Goal: Task Accomplishment & Management: Manage account settings

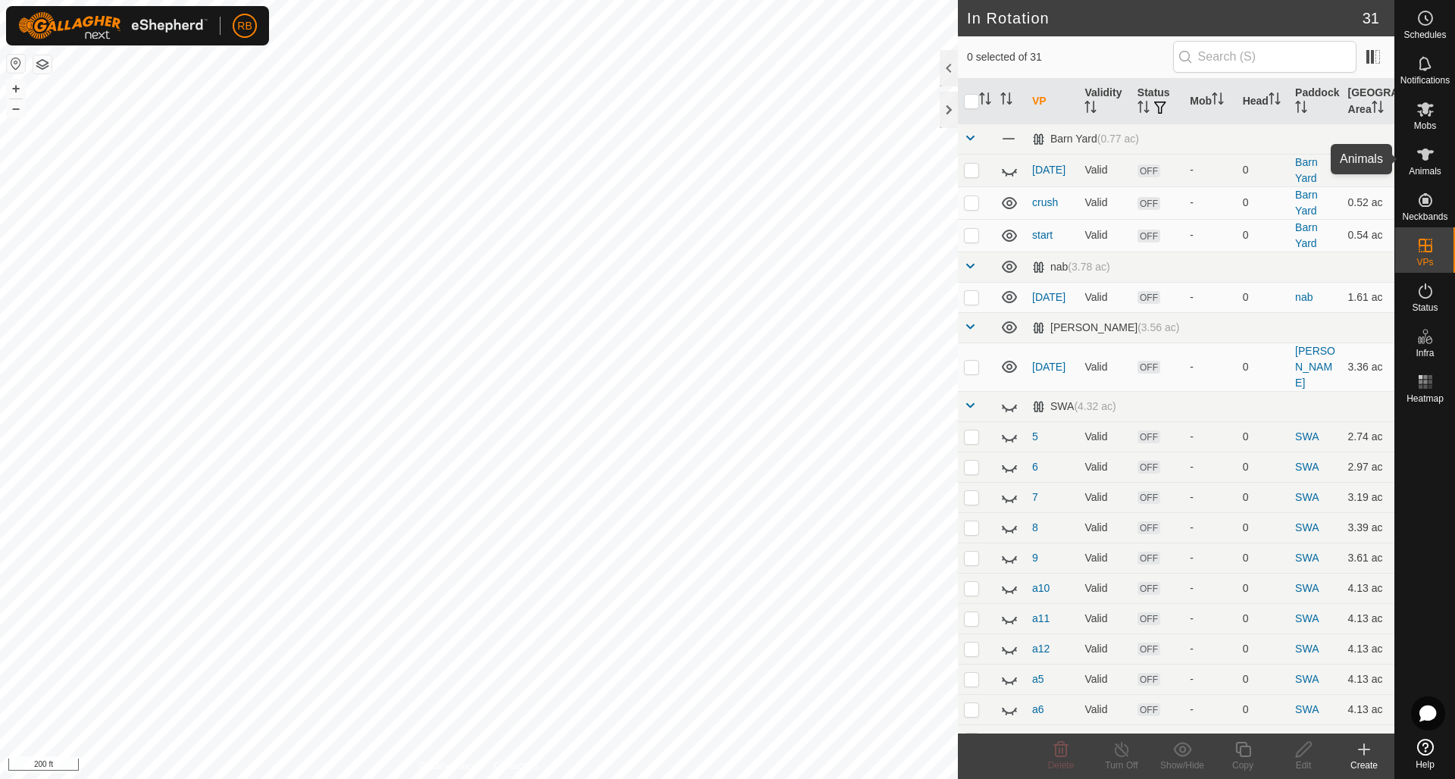
click at [1427, 151] on icon at bounding box center [1426, 155] width 17 height 12
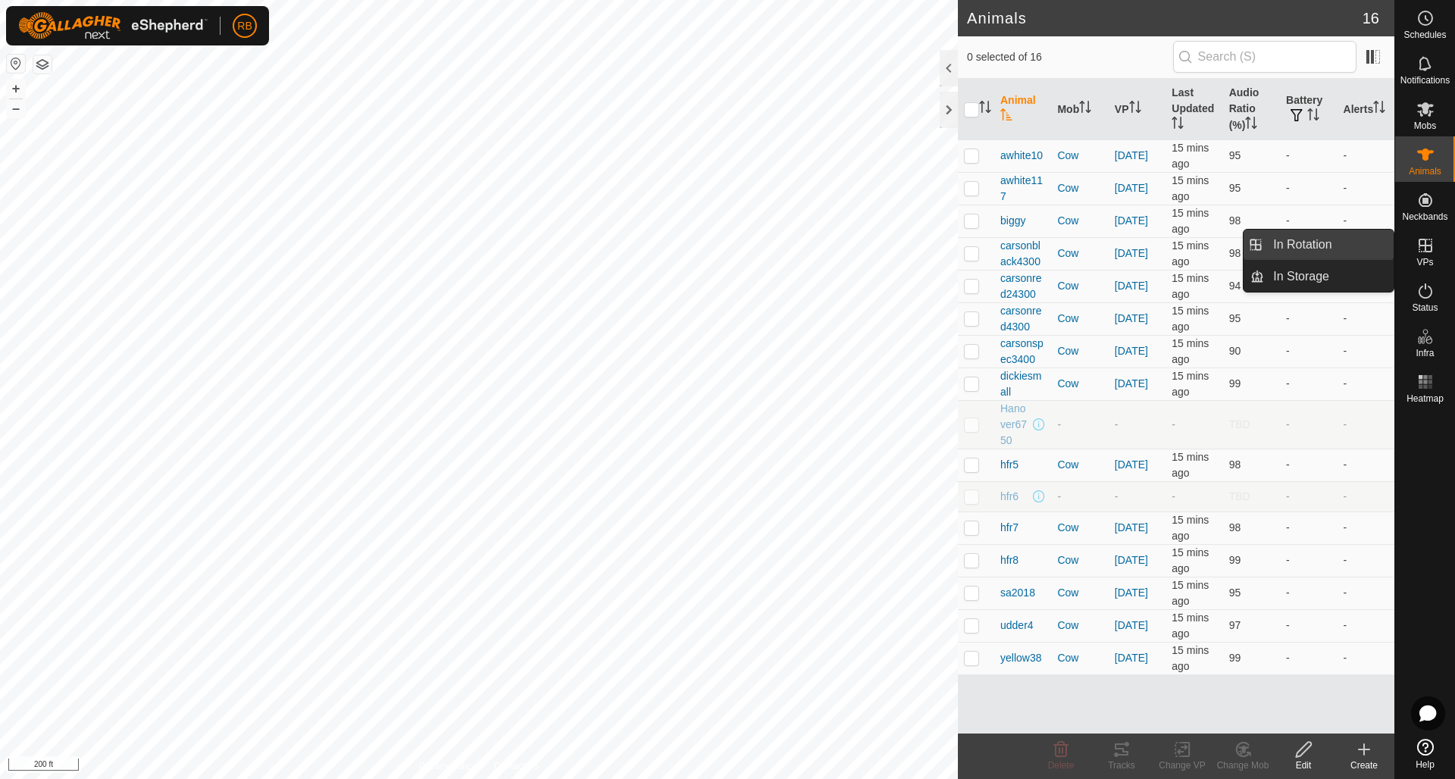
click at [1314, 246] on link "In Rotation" at bounding box center [1329, 245] width 130 height 30
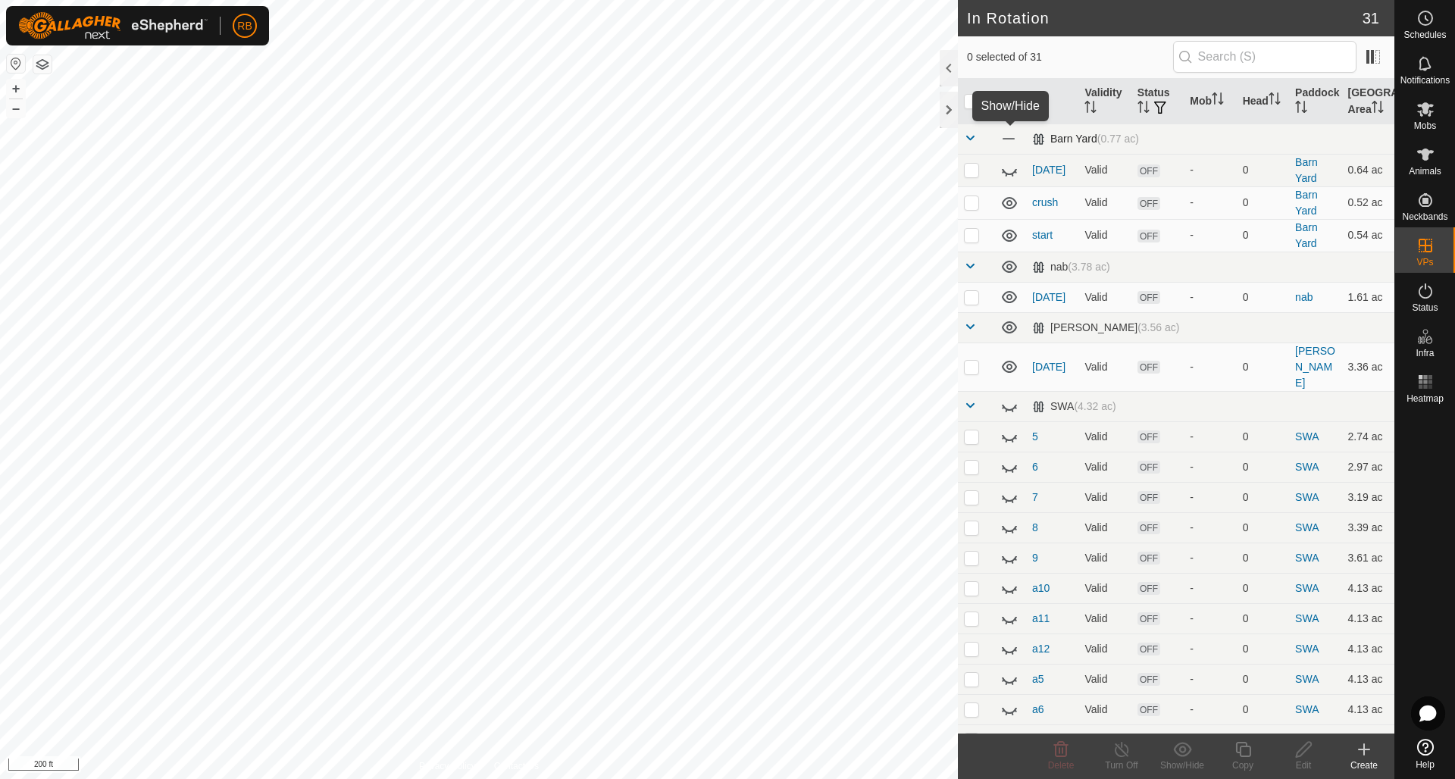
click at [1007, 139] on span at bounding box center [1009, 138] width 17 height 17
click at [1008, 268] on icon at bounding box center [1009, 267] width 15 height 12
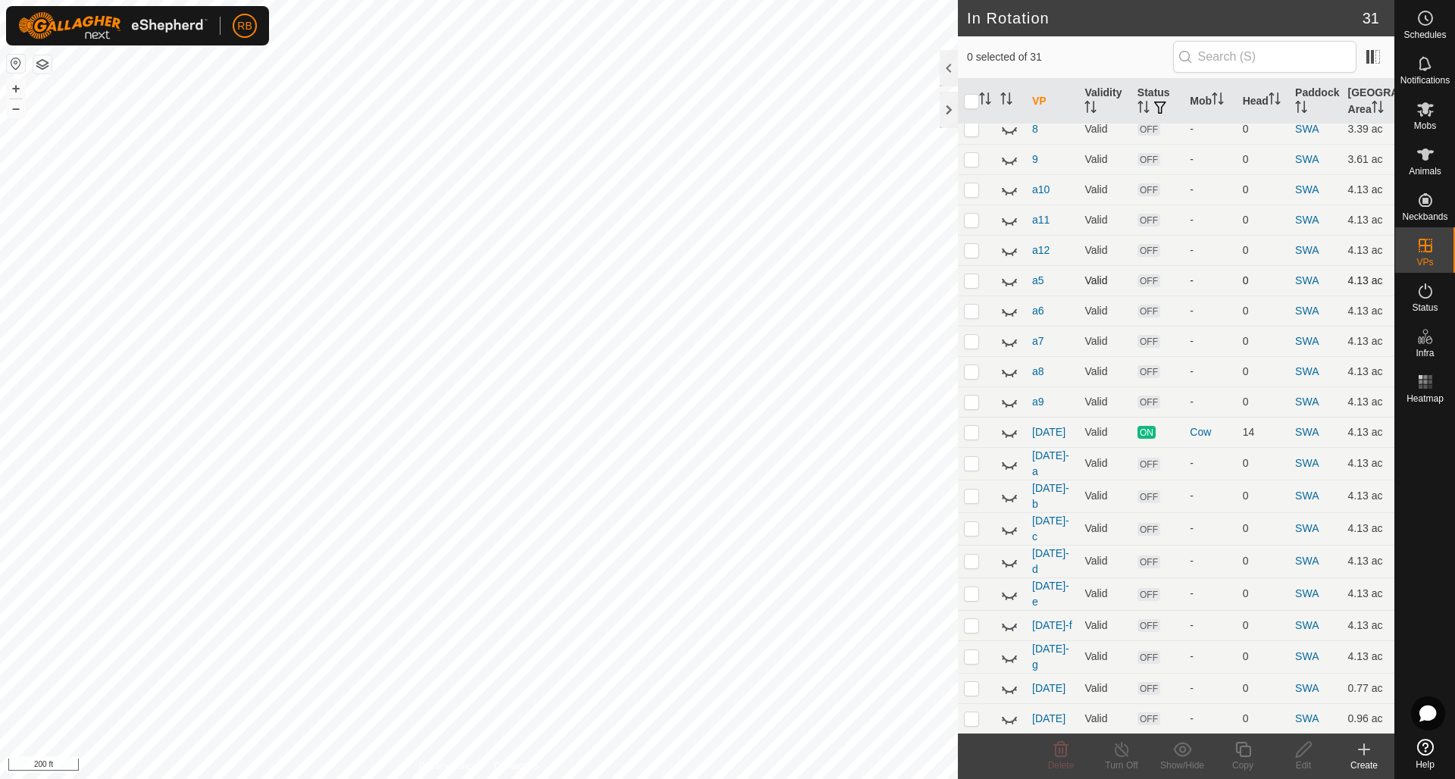
scroll to position [399, 0]
click at [1010, 422] on icon at bounding box center [1010, 431] width 18 height 18
click at [1011, 394] on icon at bounding box center [1010, 403] width 18 height 18
click at [1011, 397] on icon at bounding box center [1009, 403] width 15 height 12
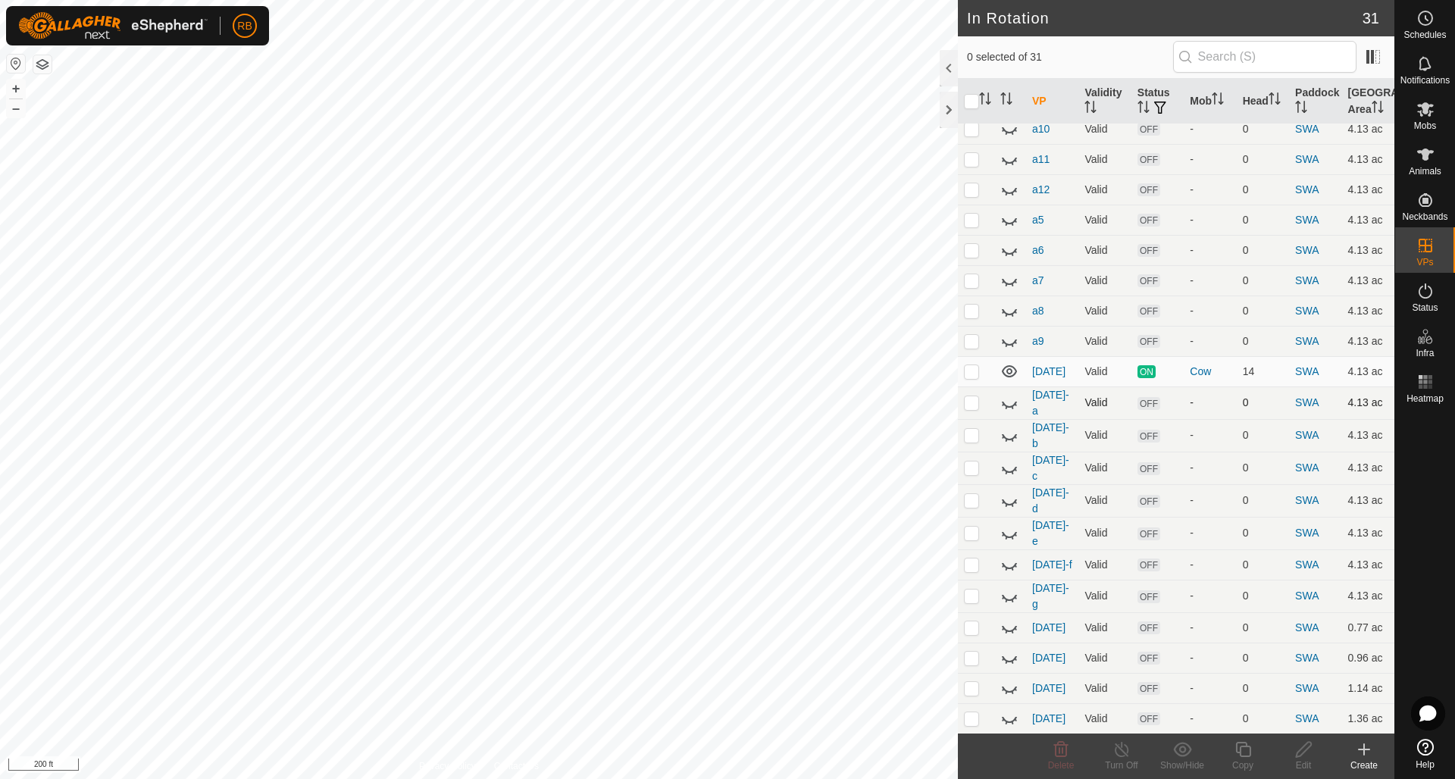
click at [1011, 394] on icon at bounding box center [1010, 403] width 18 height 18
click at [975, 396] on p-checkbox at bounding box center [971, 402] width 15 height 12
checkbox input "true"
click at [1309, 750] on icon at bounding box center [1304, 750] width 19 height 18
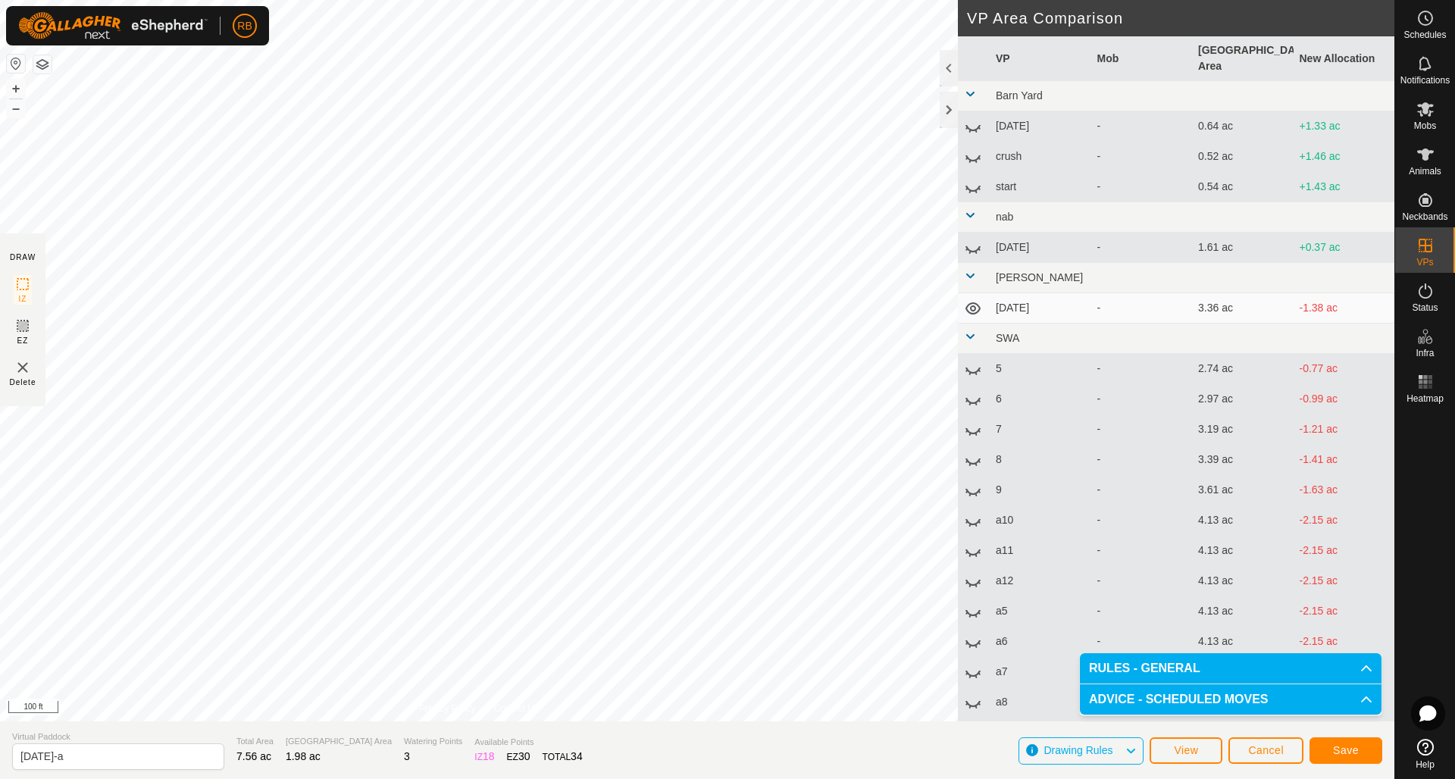
click at [1355, 752] on span "Save" at bounding box center [1346, 750] width 26 height 12
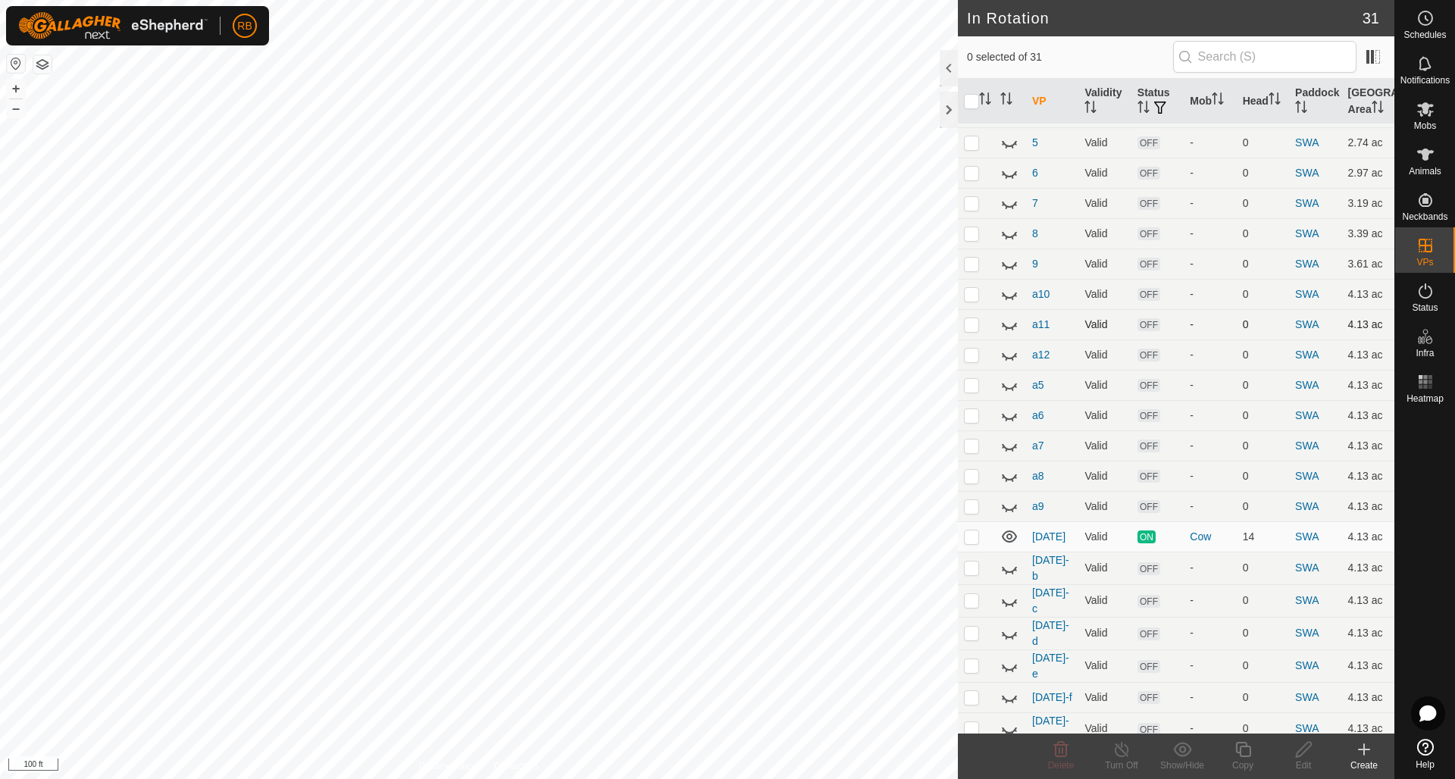
scroll to position [328, 0]
click at [1011, 558] on icon at bounding box center [1010, 567] width 18 height 18
click at [973, 560] on p-checkbox at bounding box center [971, 566] width 15 height 12
checkbox input "true"
click at [1302, 747] on icon at bounding box center [1304, 750] width 19 height 18
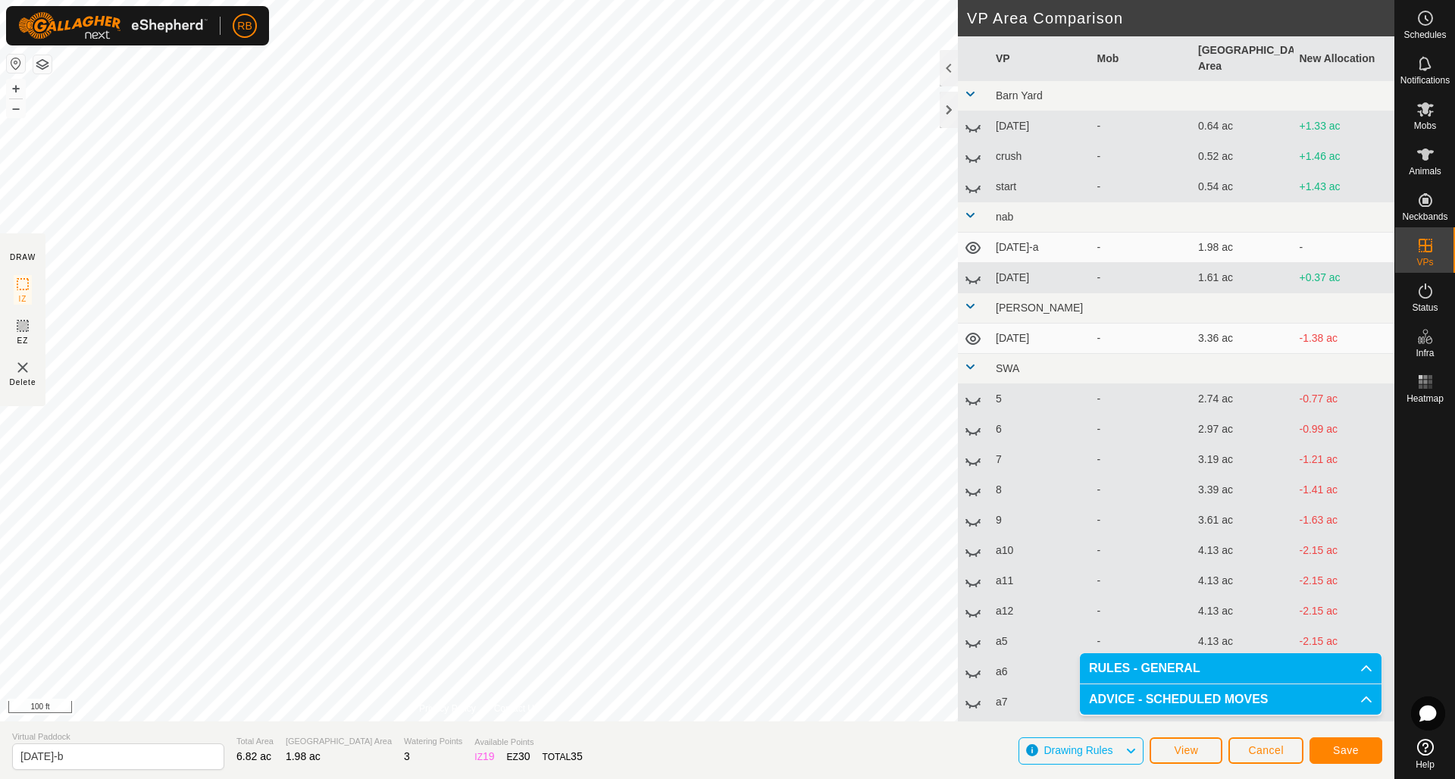
click at [1361, 754] on button "Save" at bounding box center [1346, 751] width 73 height 27
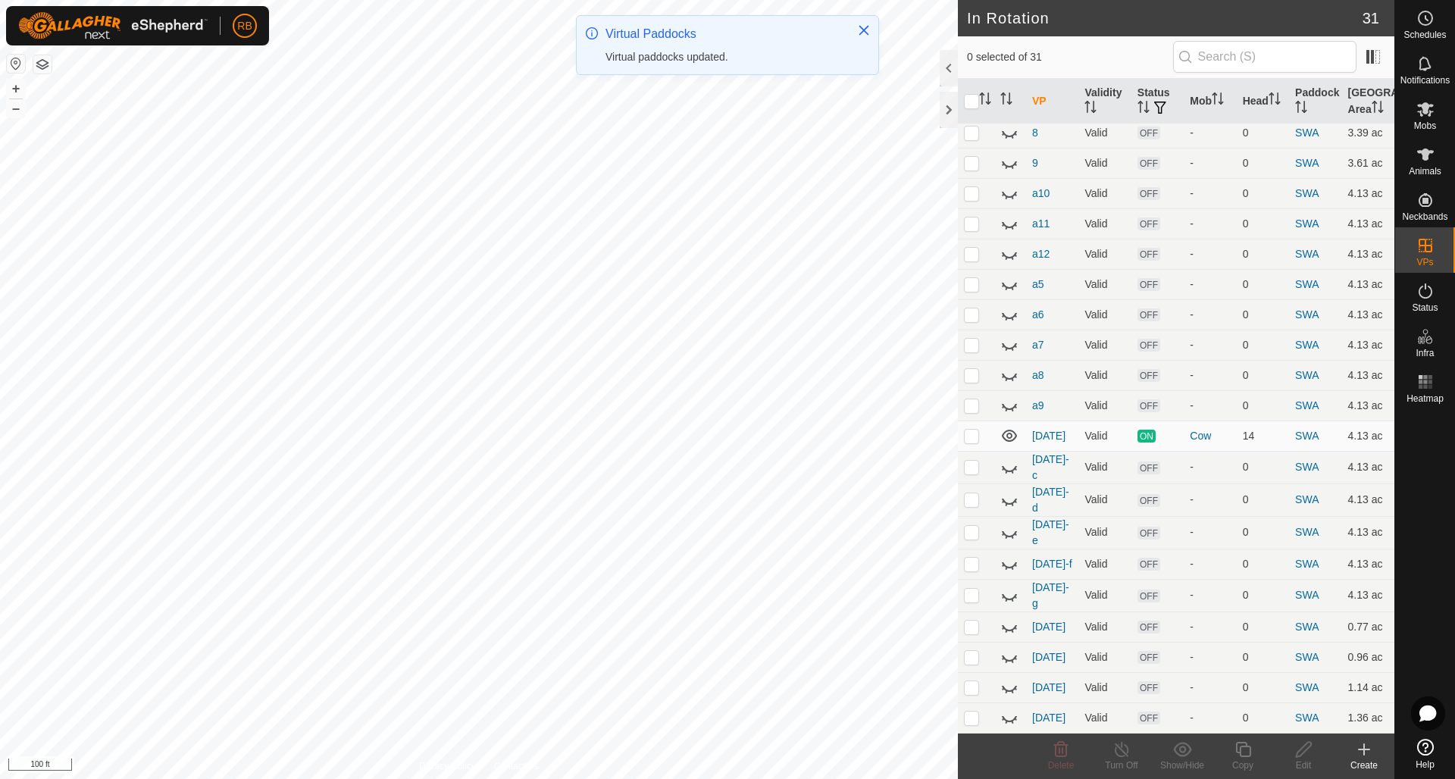
scroll to position [459, 0]
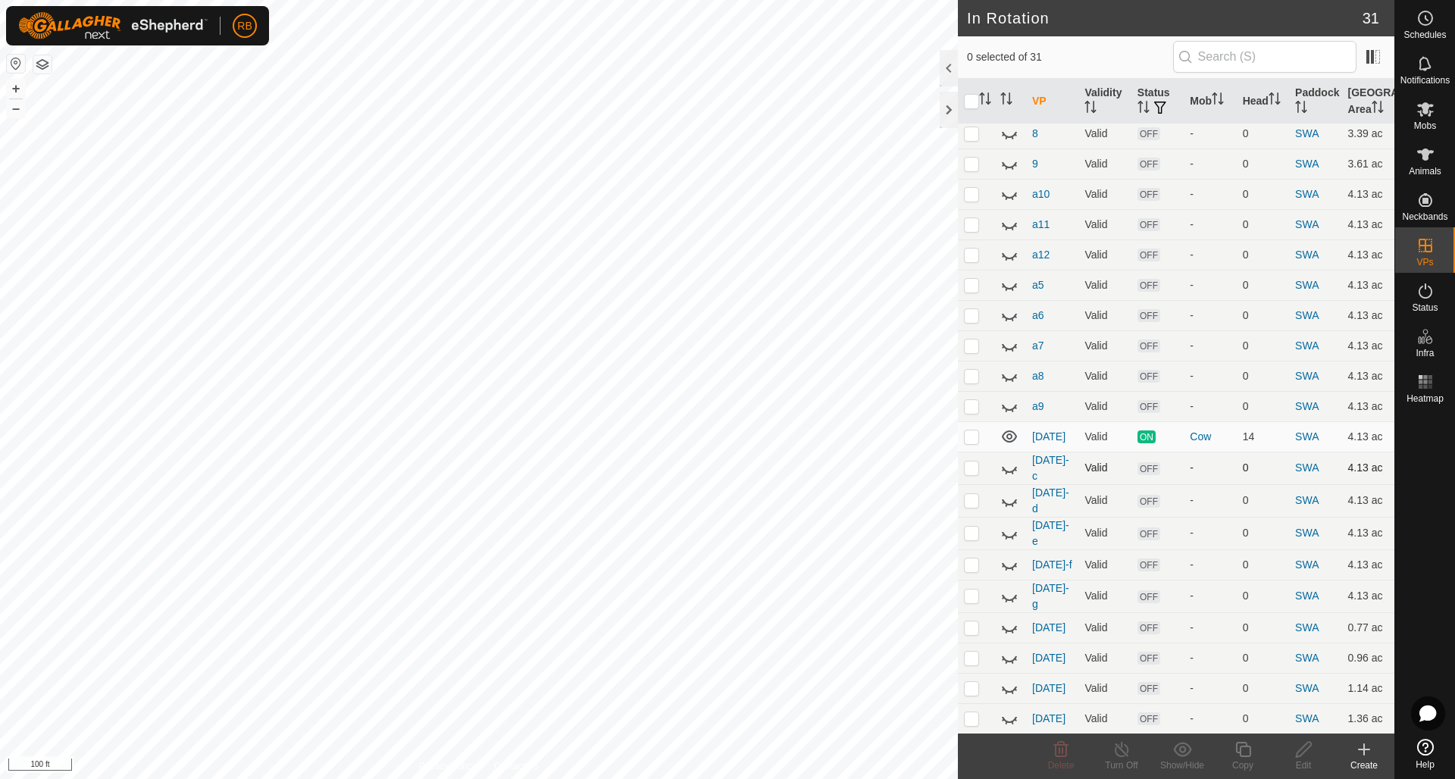
click at [1009, 459] on icon at bounding box center [1010, 468] width 18 height 18
click at [1009, 462] on icon at bounding box center [1009, 468] width 15 height 12
click at [1009, 459] on icon at bounding box center [1010, 468] width 18 height 18
click at [972, 462] on p-checkbox at bounding box center [971, 468] width 15 height 12
checkbox input "true"
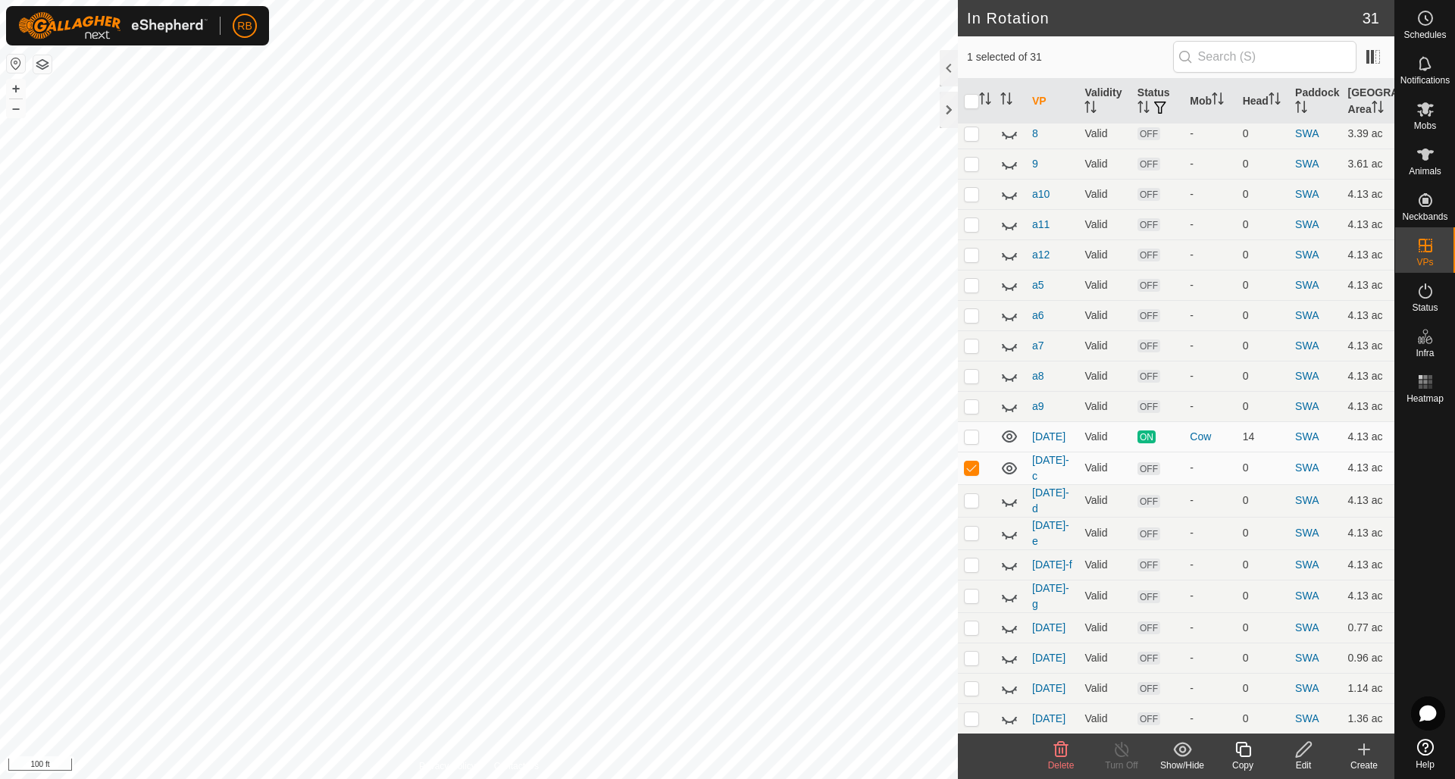
click at [1300, 748] on icon at bounding box center [1304, 750] width 19 height 18
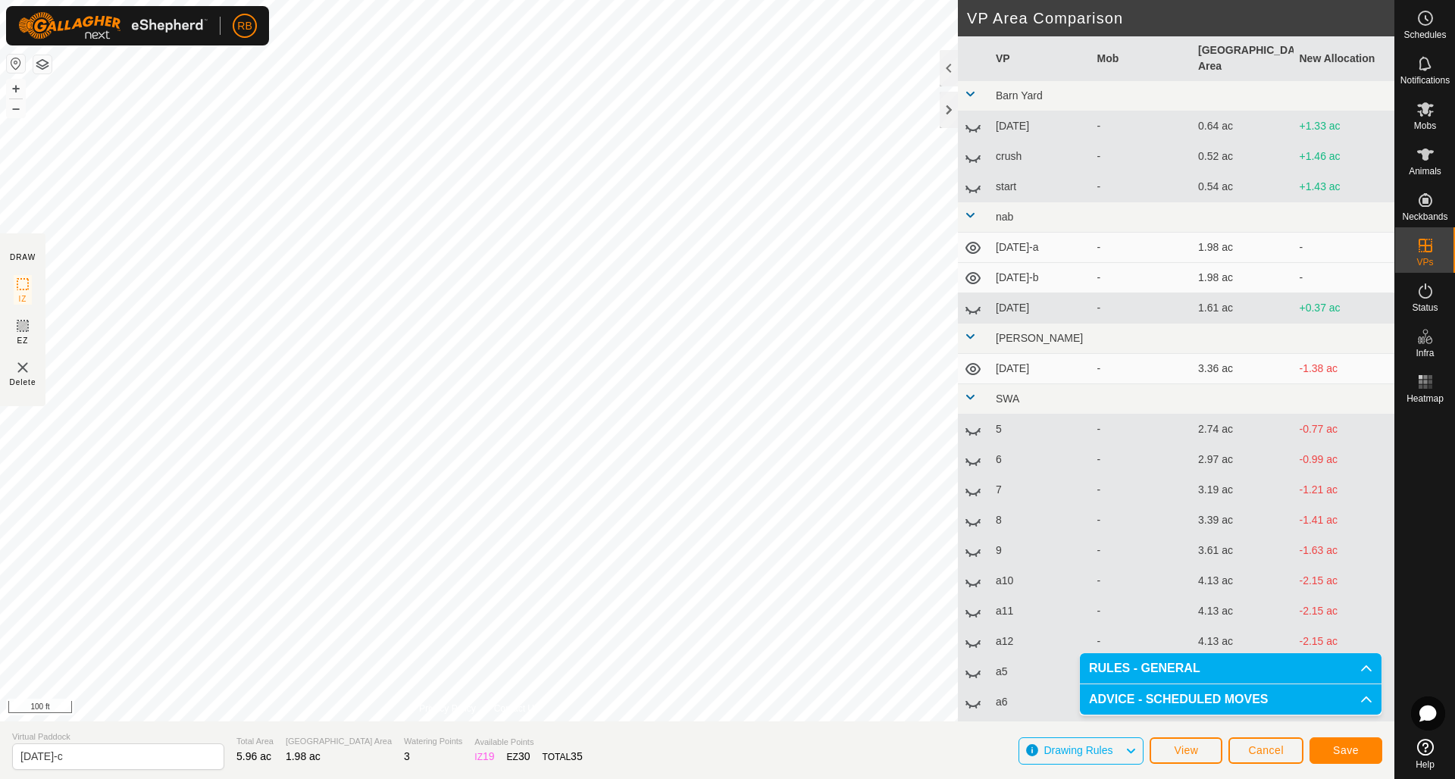
click at [1340, 747] on span "Save" at bounding box center [1346, 750] width 26 height 12
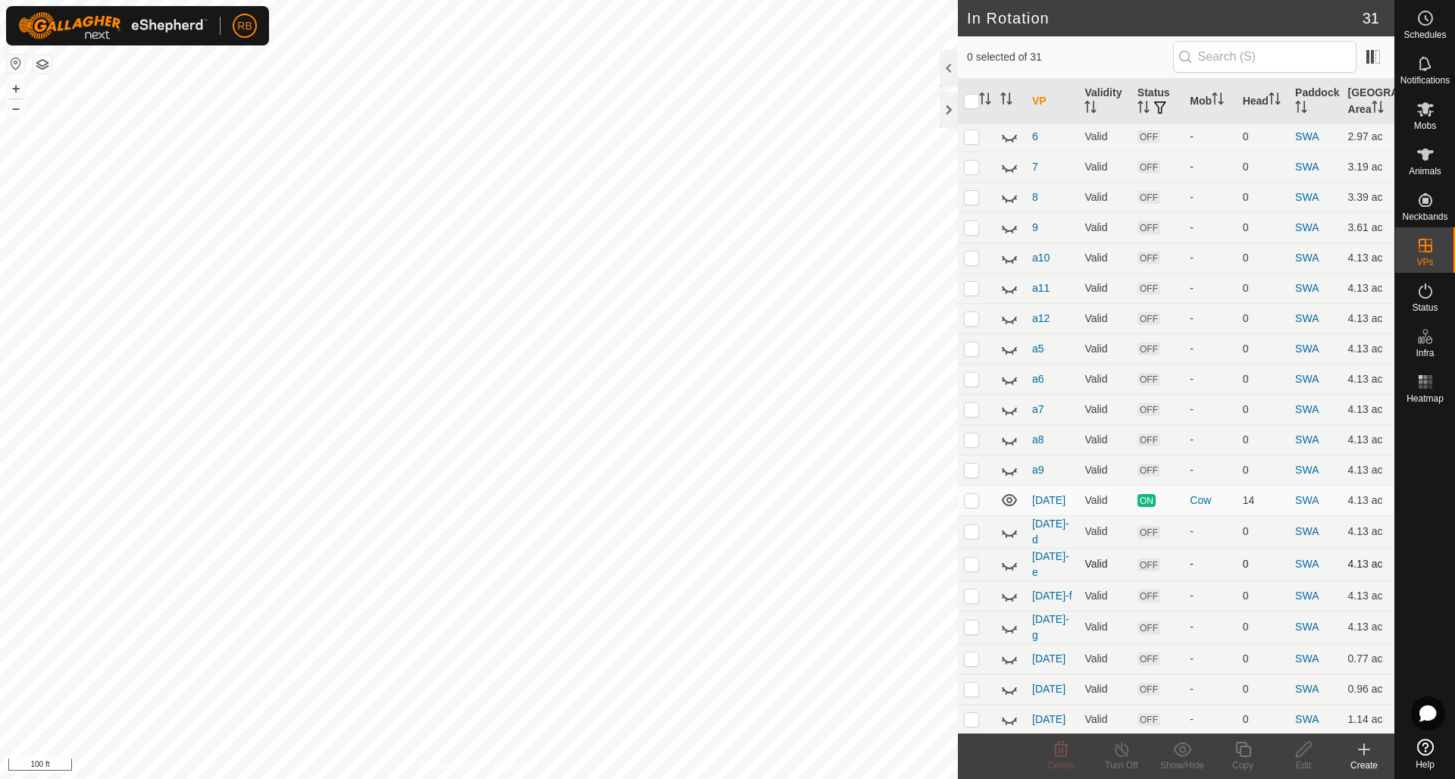
scroll to position [431, 0]
click at [1015, 521] on icon at bounding box center [1010, 530] width 18 height 18
click at [972, 523] on p-checkbox at bounding box center [971, 529] width 15 height 12
checkbox input "true"
click at [1302, 750] on icon at bounding box center [1304, 750] width 19 height 18
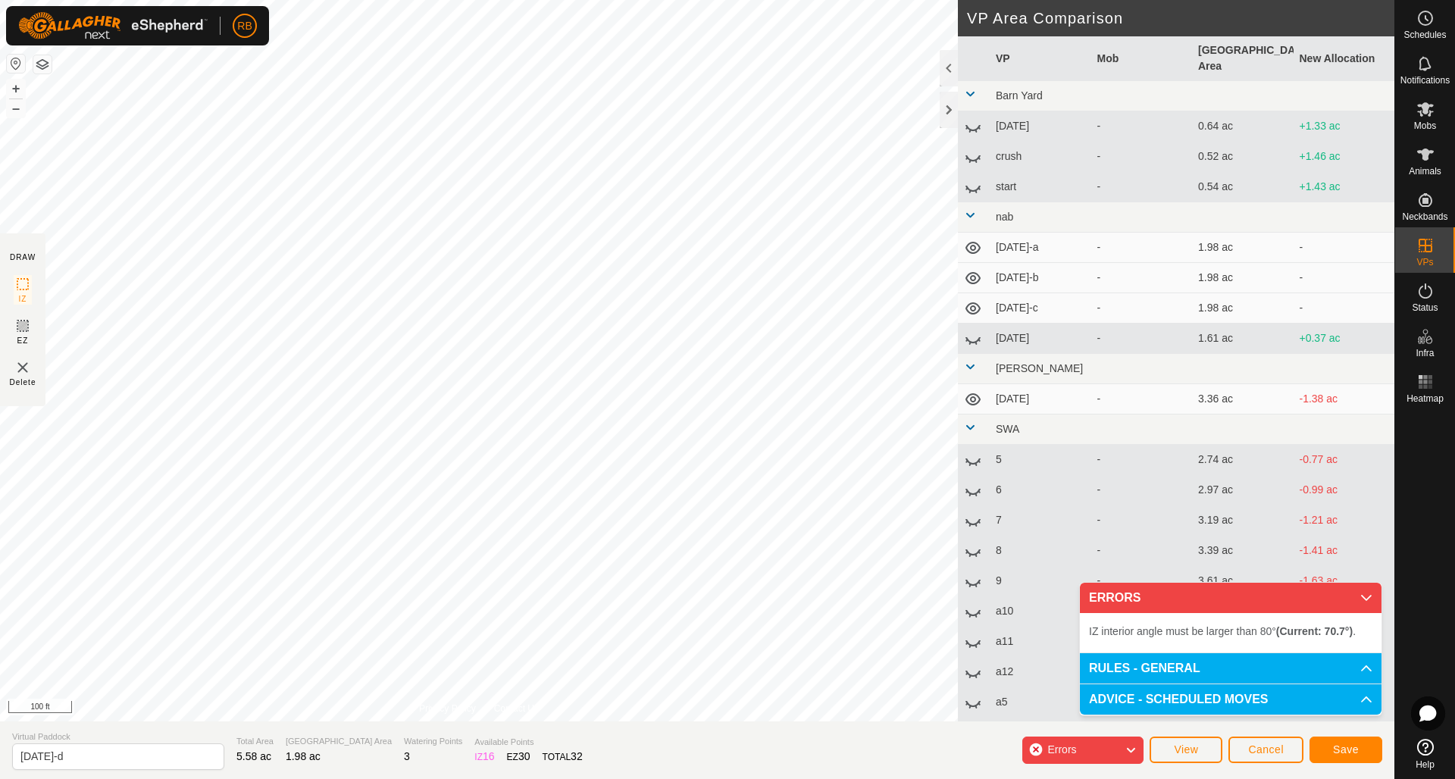
click at [565, 296] on div "IZ interior angle must be larger than 80° (Current: 8.1°) ." at bounding box center [565, 296] width 0 height 0
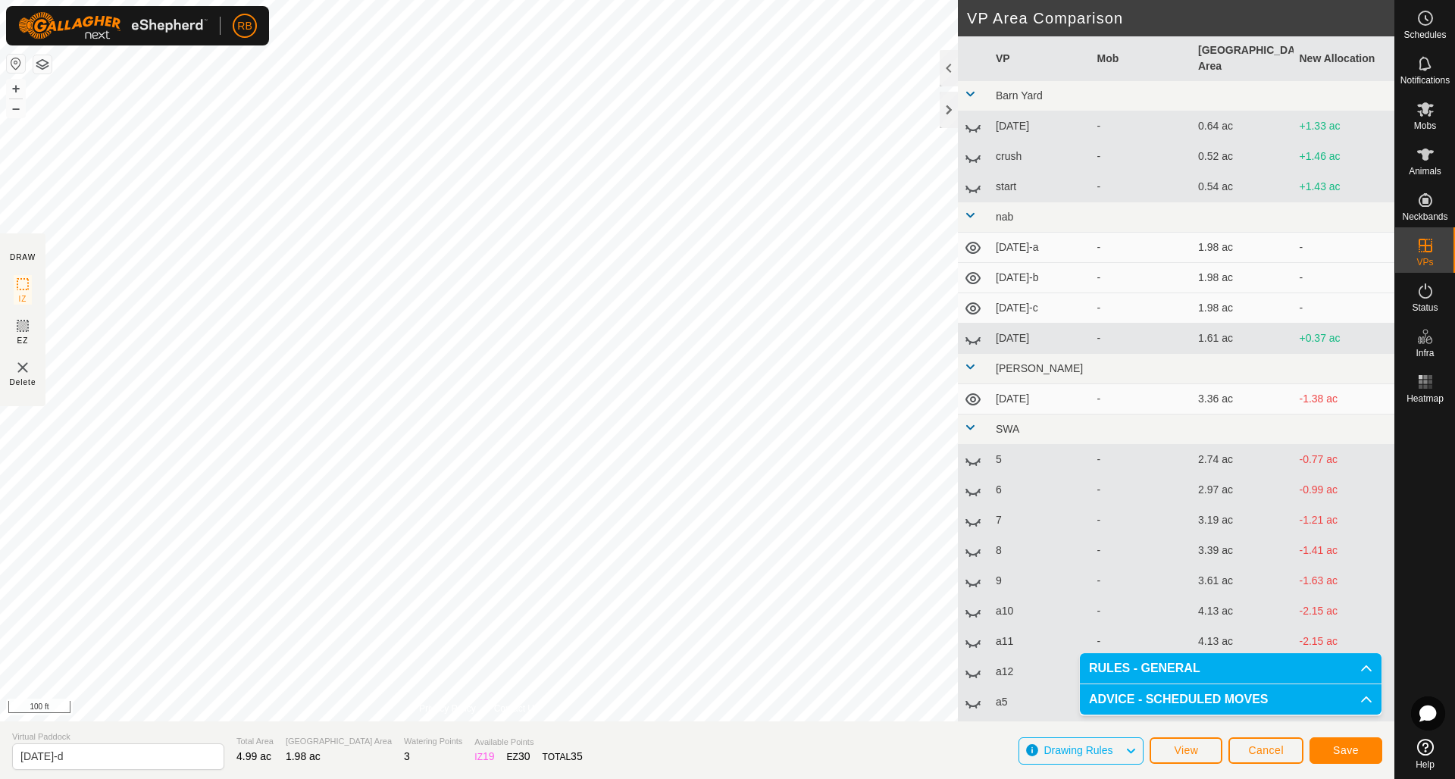
click at [1358, 753] on span "Save" at bounding box center [1346, 750] width 26 height 12
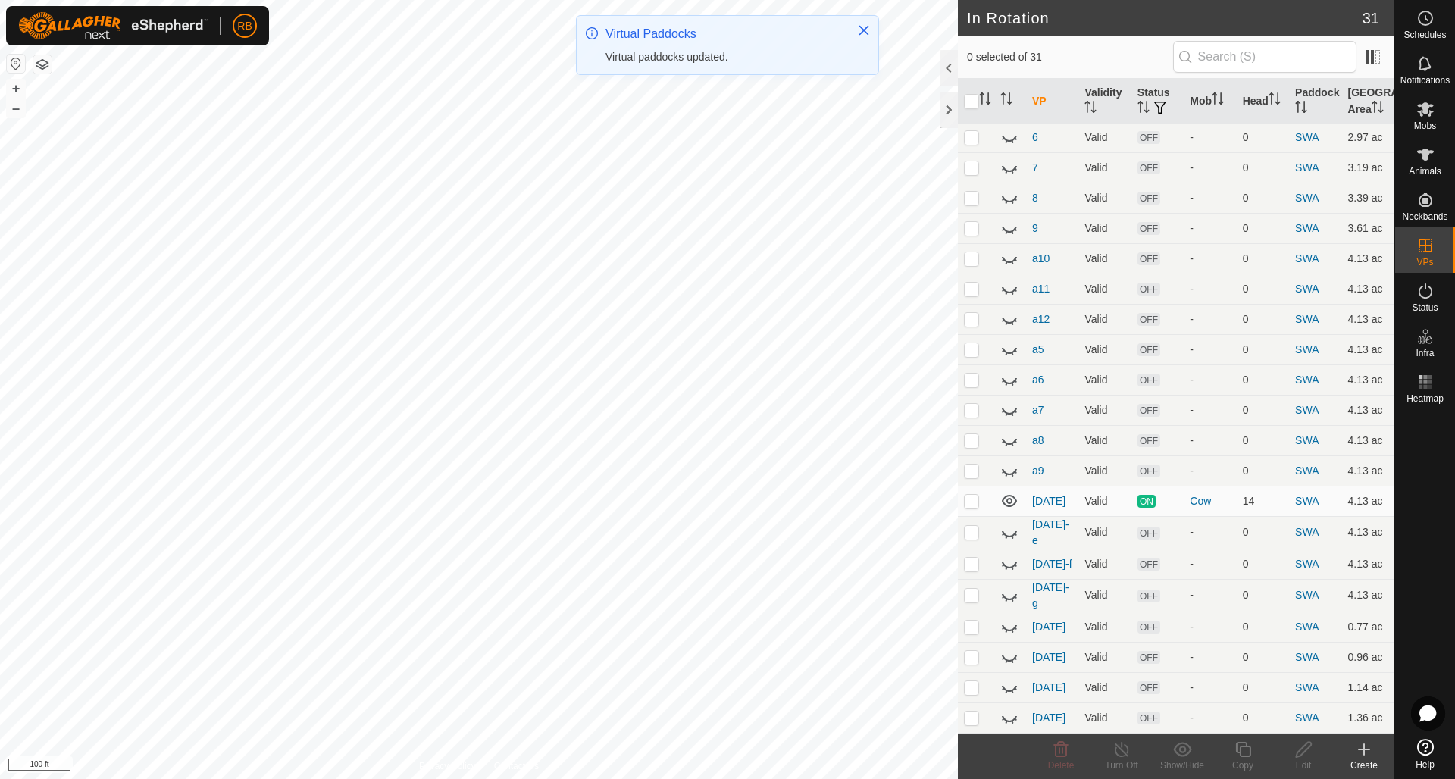
scroll to position [459, 0]
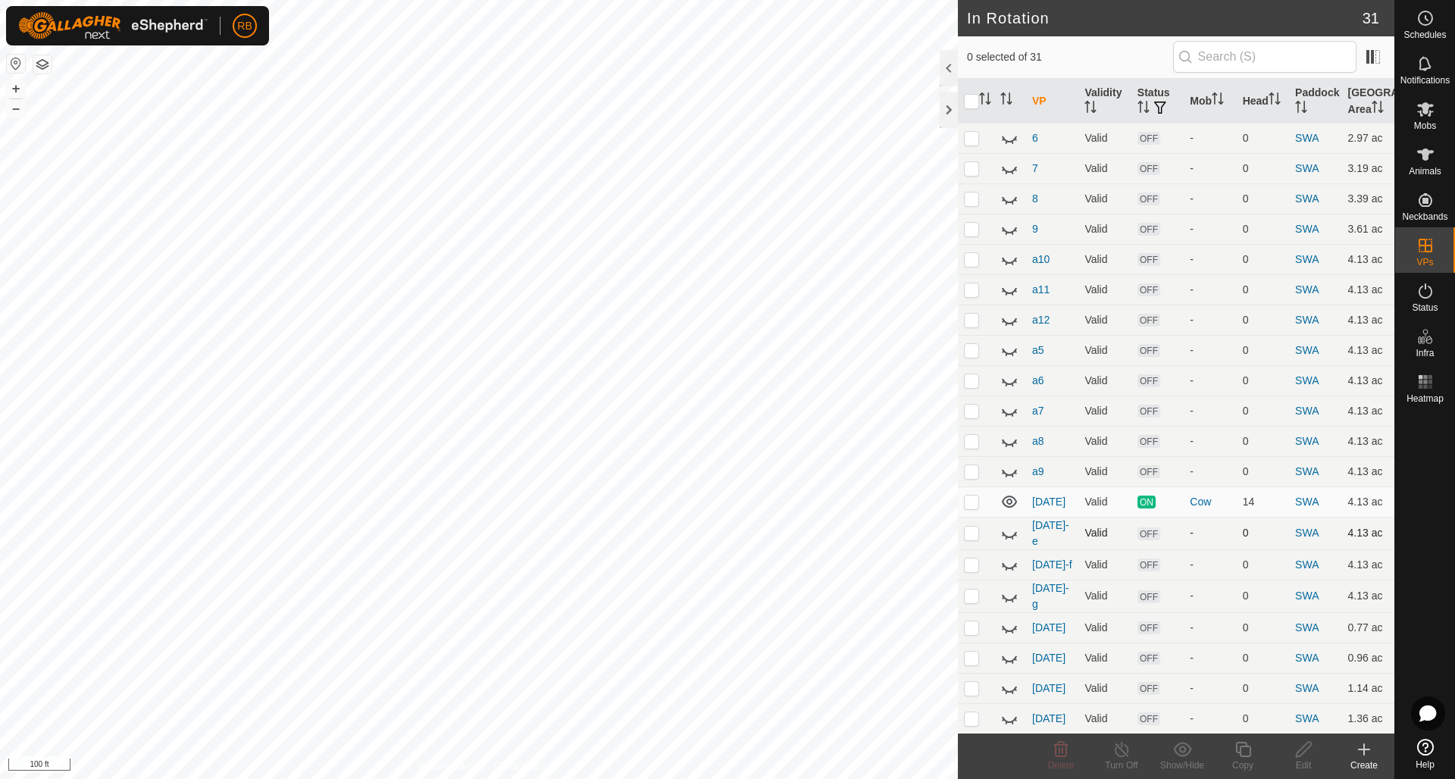
click at [1016, 534] on icon at bounding box center [1015, 535] width 2 height 2
click at [975, 527] on p-checkbox at bounding box center [971, 533] width 15 height 12
checkbox input "true"
click at [1305, 749] on icon at bounding box center [1304, 750] width 19 height 18
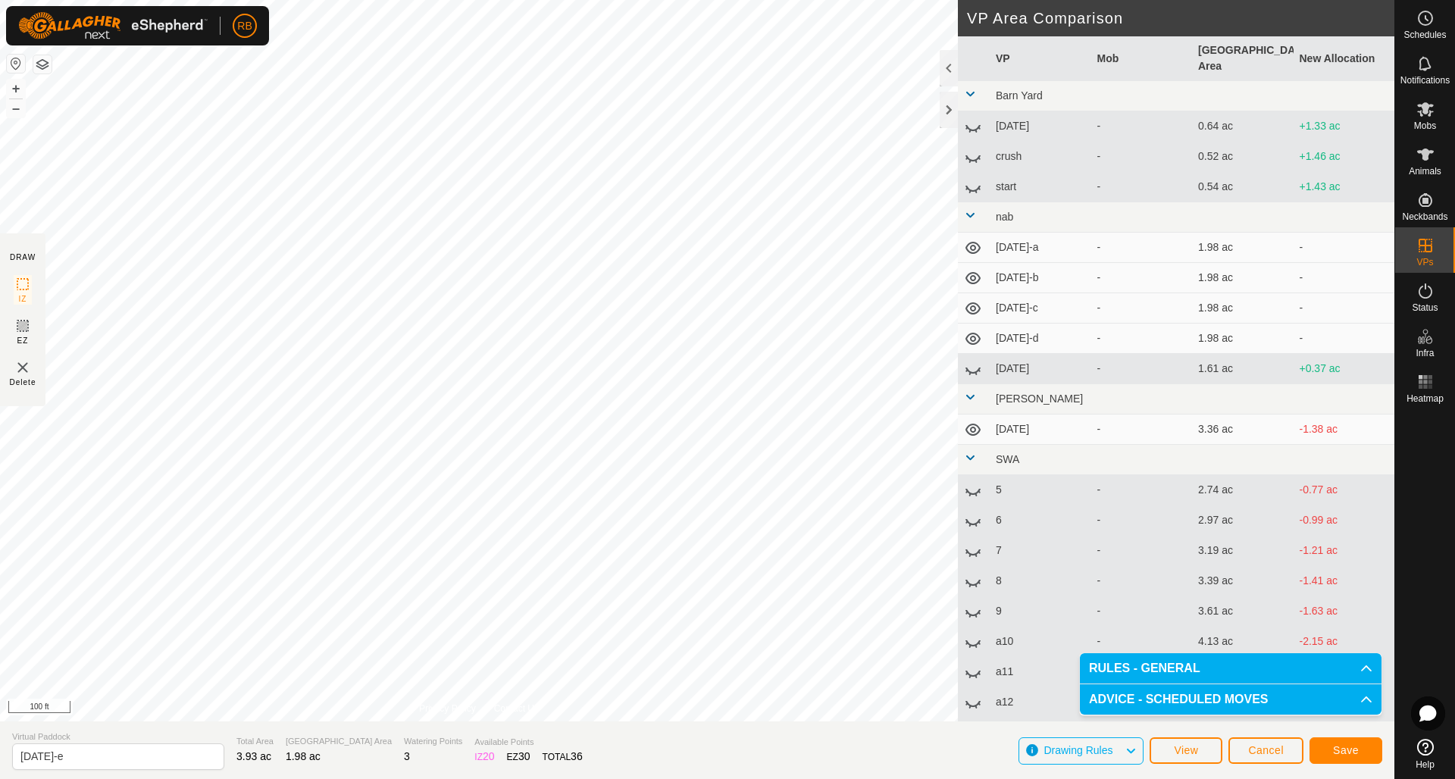
click at [1358, 753] on span "Save" at bounding box center [1346, 750] width 26 height 12
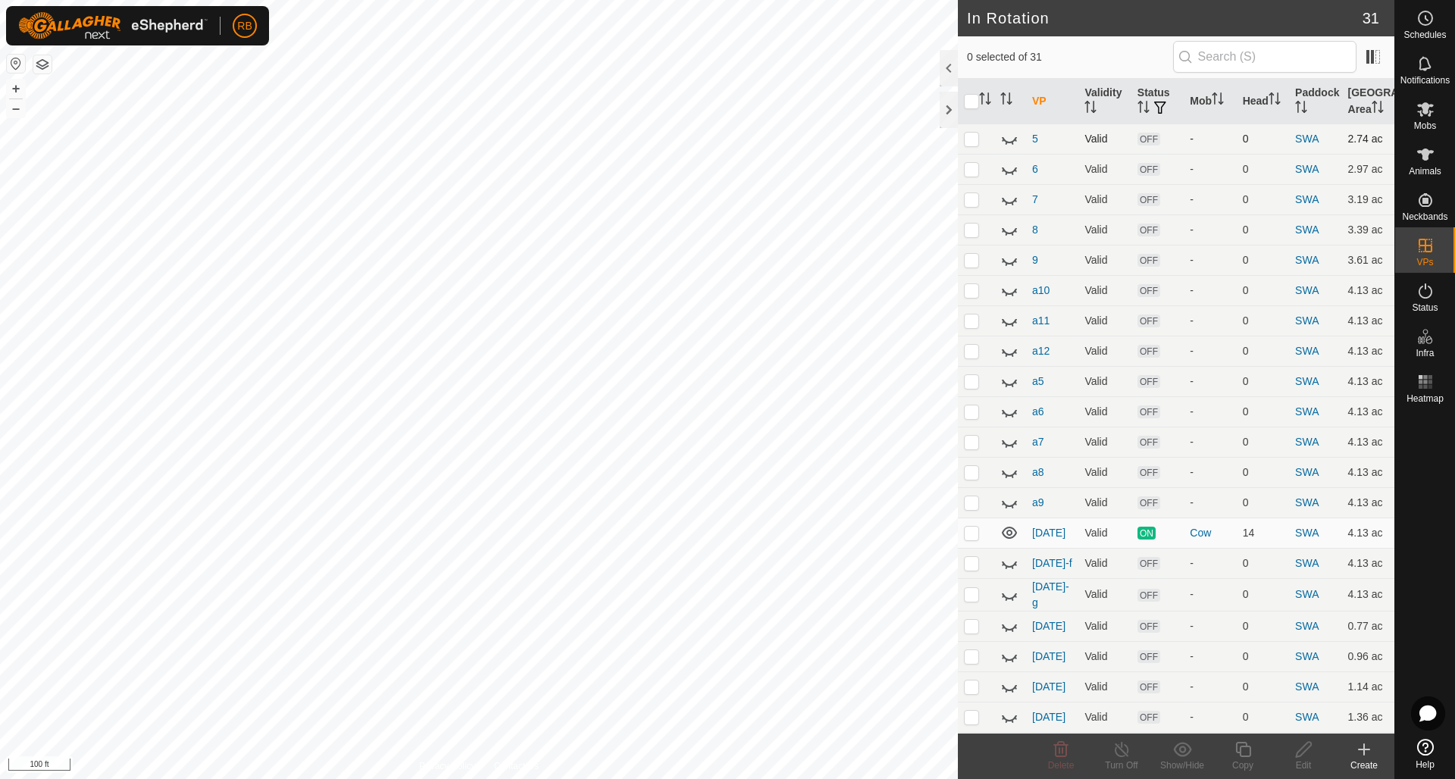
scroll to position [459, 0]
click at [1014, 556] on icon at bounding box center [1010, 565] width 18 height 18
click at [973, 559] on p-checkbox at bounding box center [971, 565] width 15 height 12
checkbox input "true"
click at [1304, 750] on icon at bounding box center [1304, 750] width 19 height 18
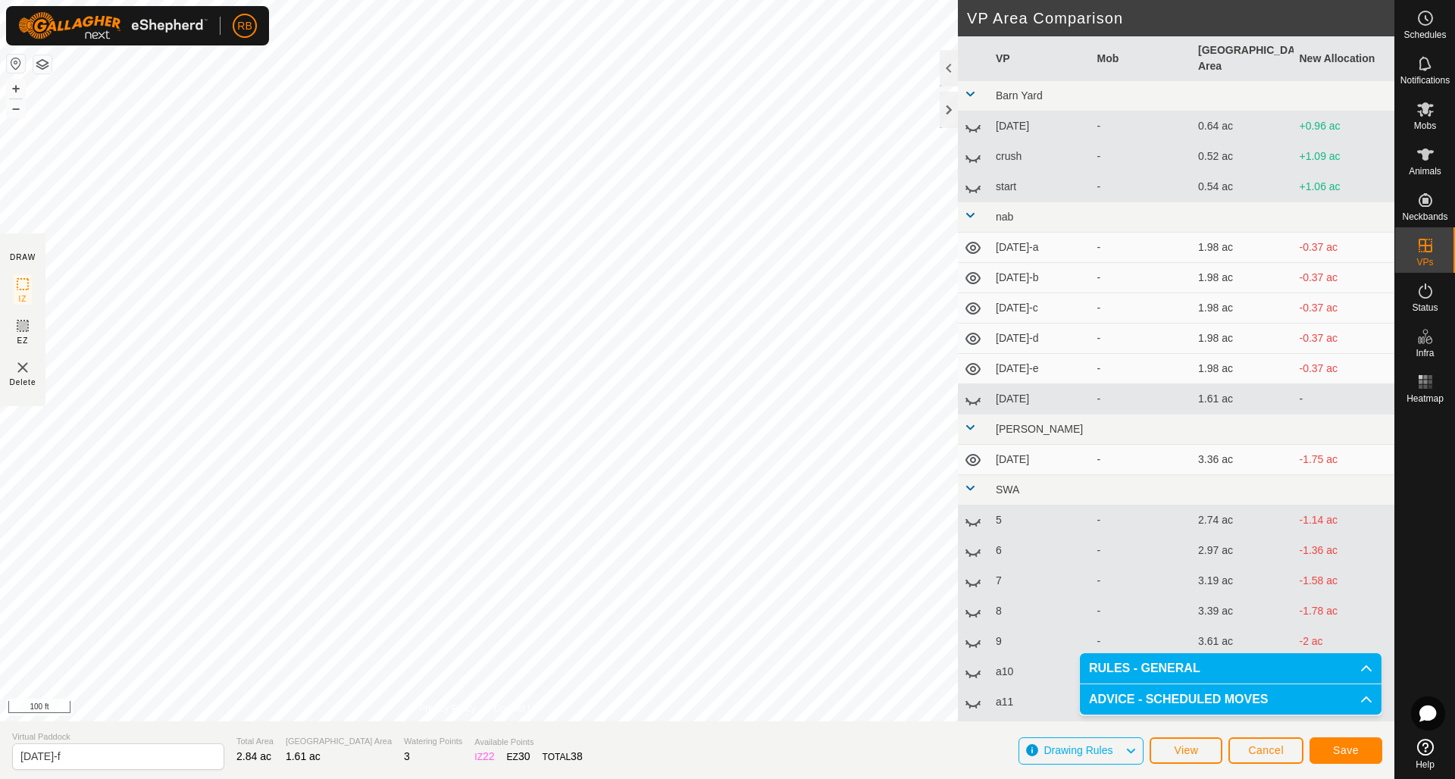
click at [1352, 751] on span "Save" at bounding box center [1346, 750] width 26 height 12
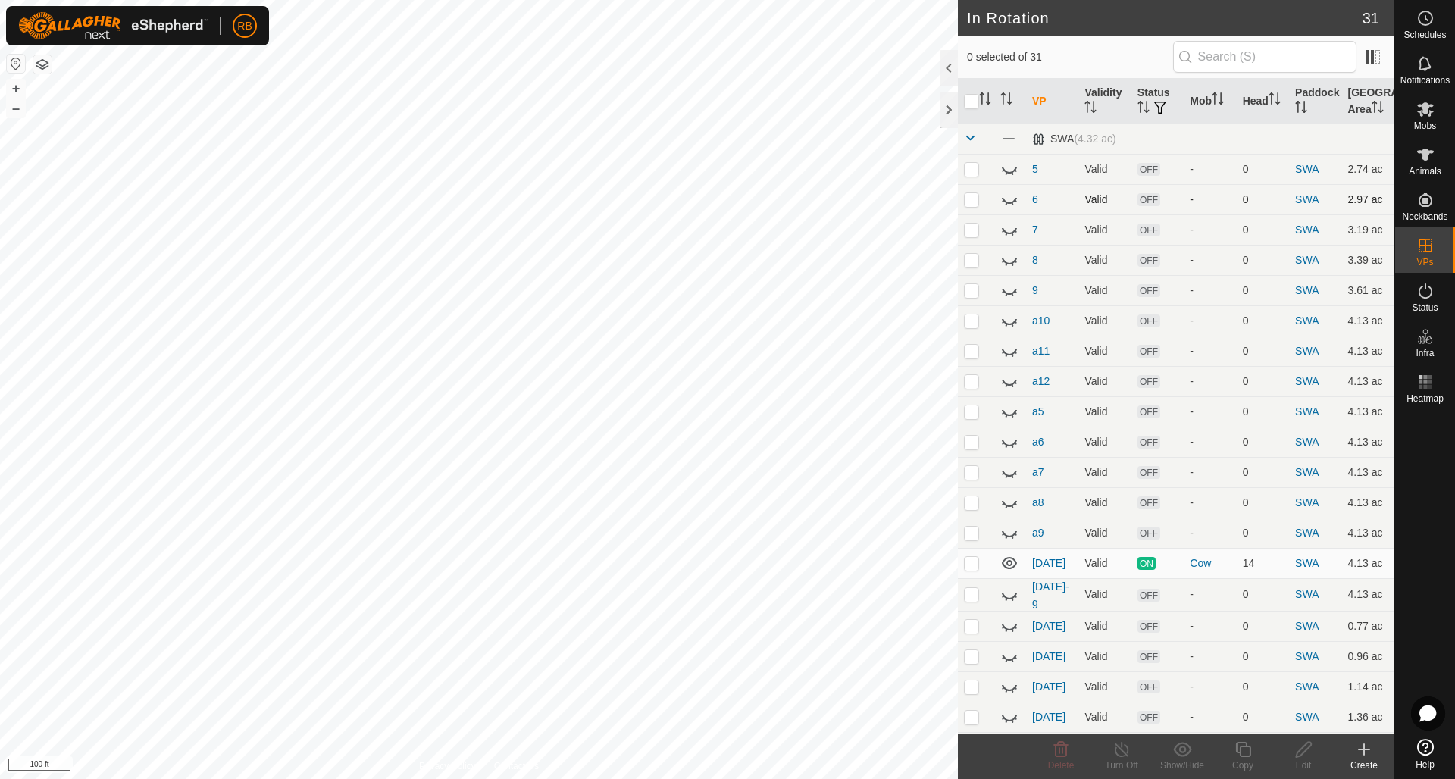
scroll to position [459, 0]
click at [1010, 587] on icon at bounding box center [1010, 596] width 18 height 18
click at [976, 590] on p-checkbox at bounding box center [971, 596] width 15 height 12
checkbox input "true"
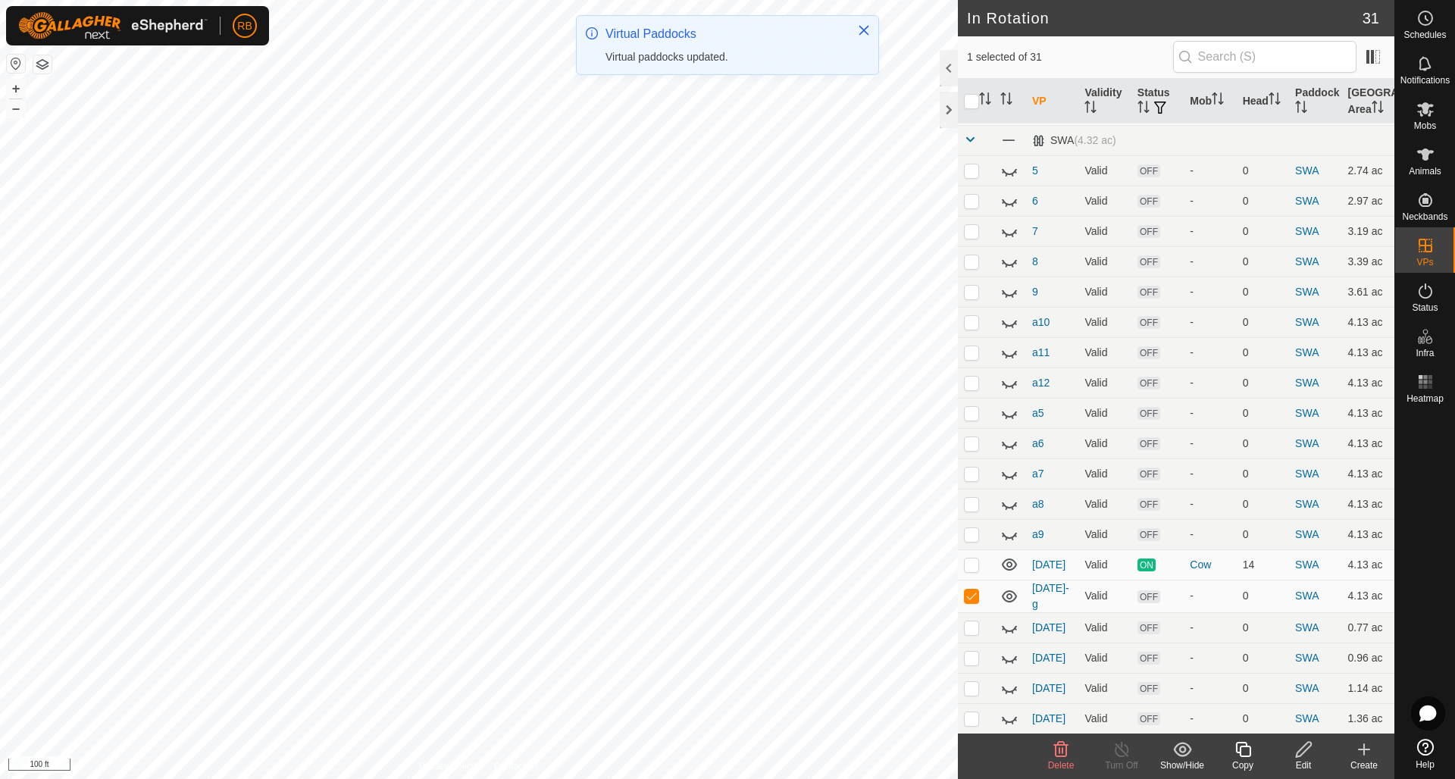
click at [1306, 747] on icon at bounding box center [1304, 750] width 19 height 18
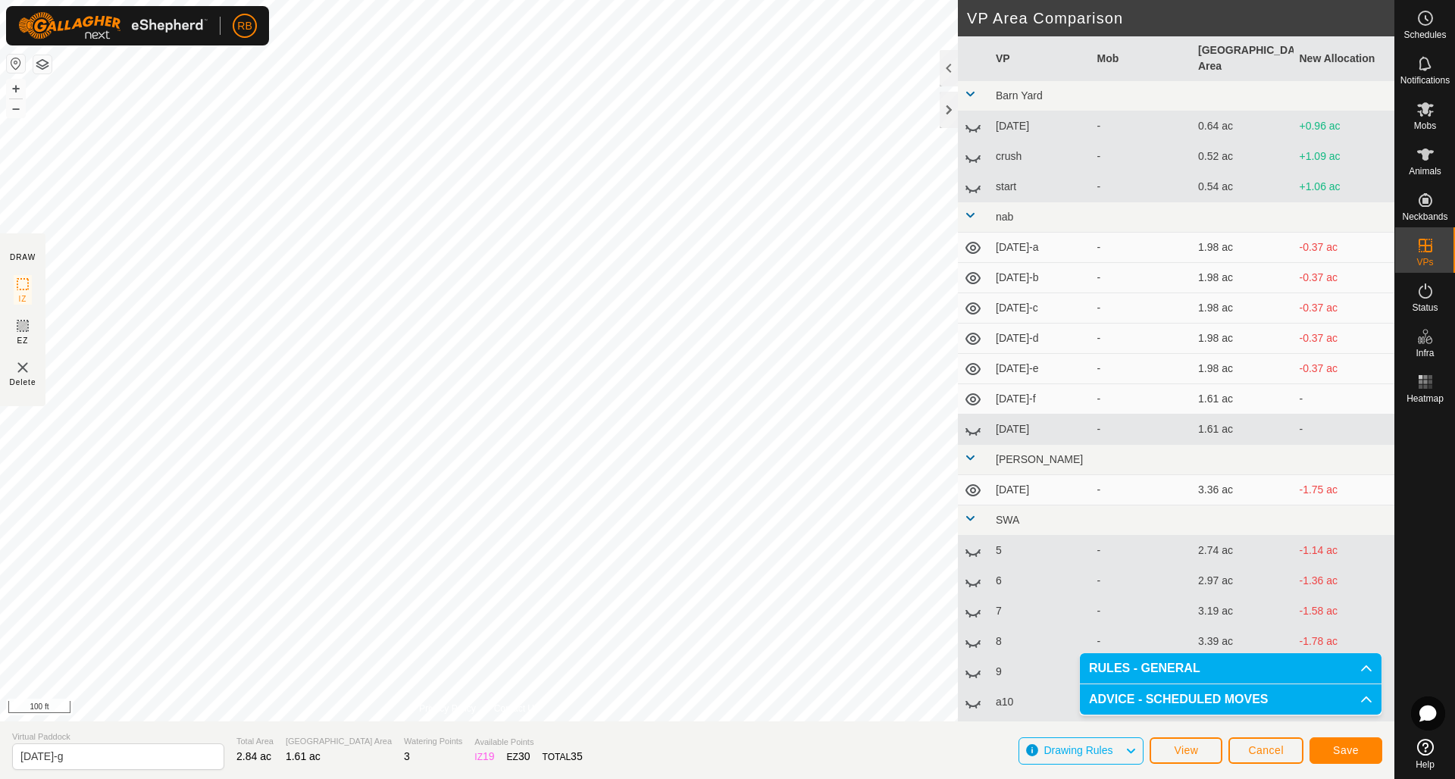
click at [1352, 747] on span "Save" at bounding box center [1346, 750] width 26 height 12
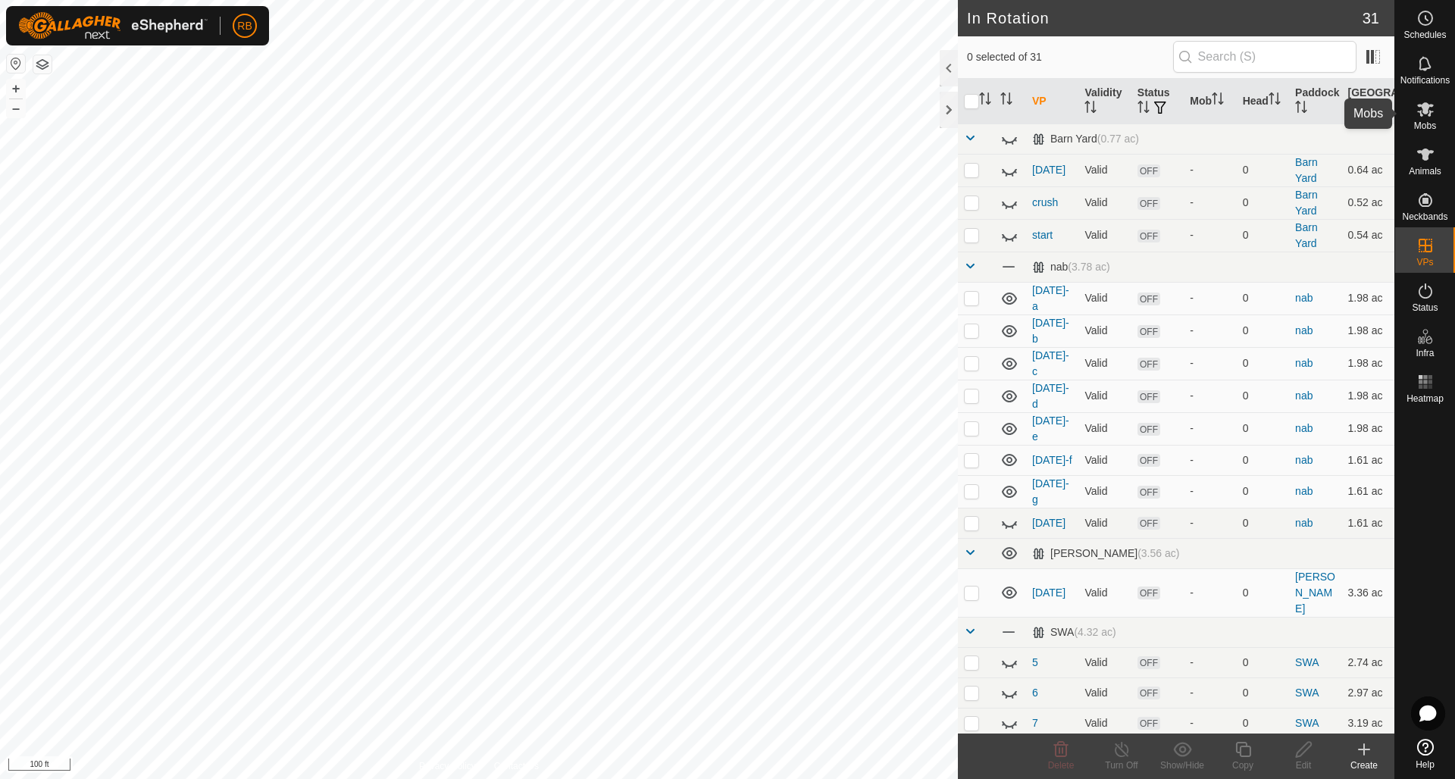
click at [1426, 108] on icon at bounding box center [1426, 109] width 17 height 14
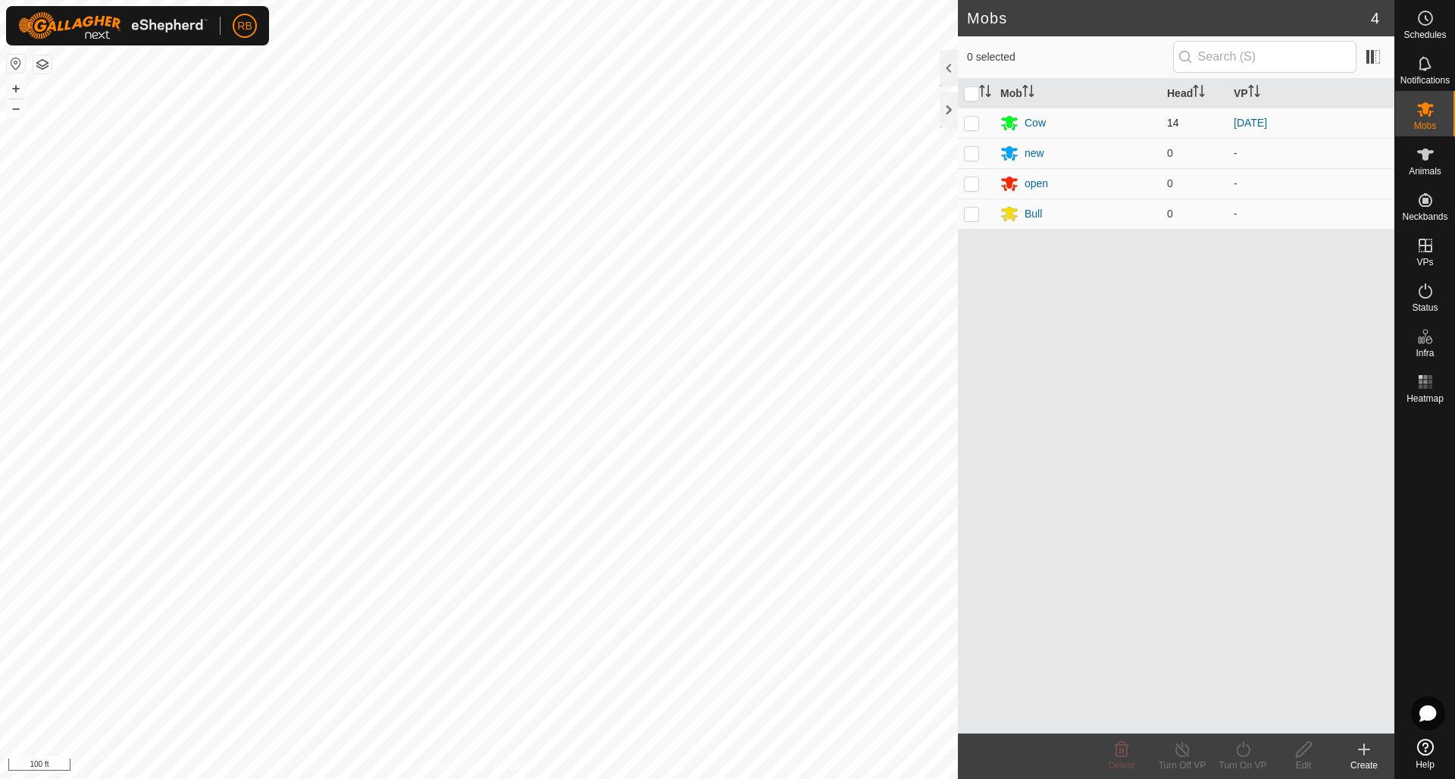
click at [976, 124] on p-checkbox at bounding box center [971, 123] width 15 height 12
checkbox input "true"
click at [1247, 748] on icon at bounding box center [1243, 750] width 19 height 18
click at [1242, 688] on link "Later" at bounding box center [1289, 684] width 150 height 30
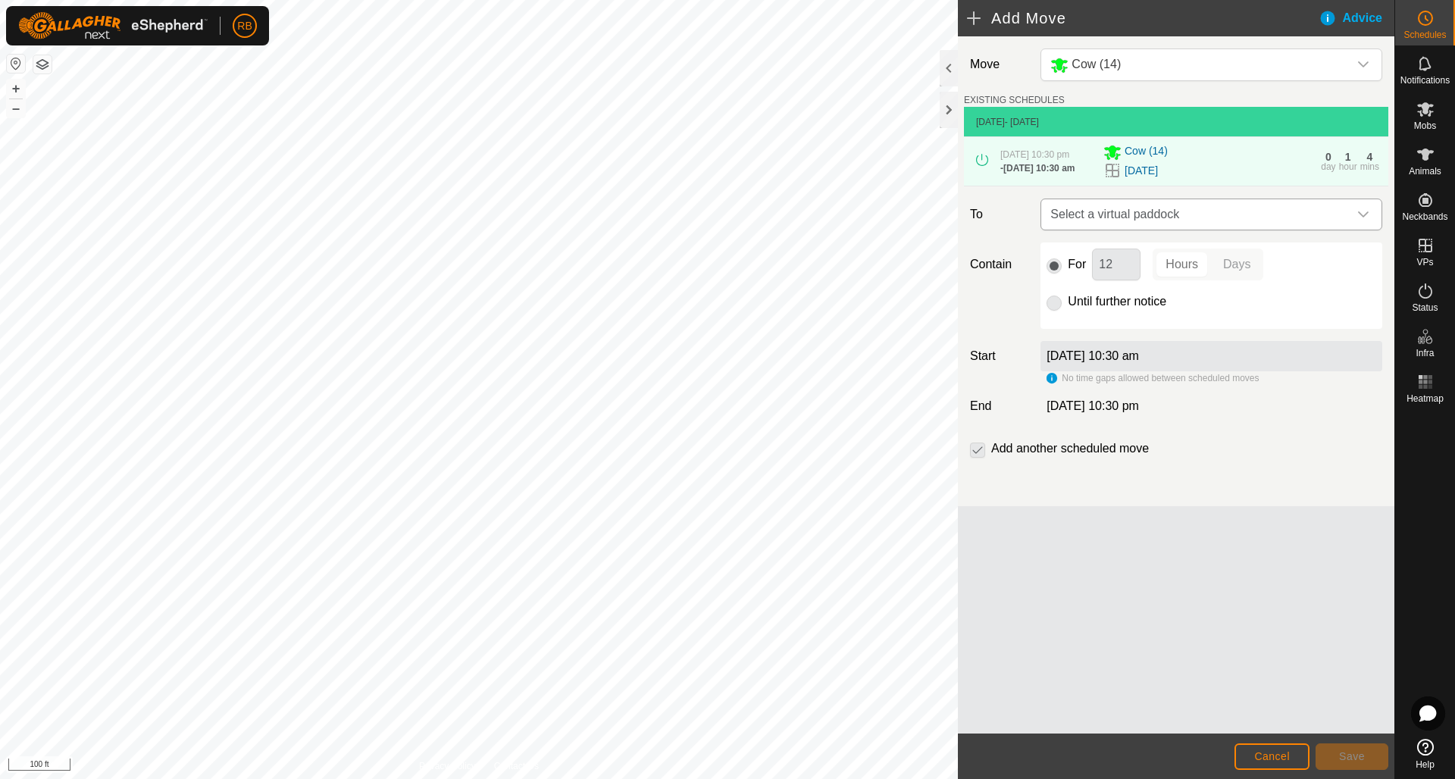
click at [1361, 218] on icon "dropdown trigger" at bounding box center [1363, 214] width 11 height 6
click at [894, 0] on html "RB Schedules Notifications Mobs Animals Neckbands VPs Status Infra Heatmap Help…" at bounding box center [727, 389] width 1455 height 779
click at [1365, 221] on icon "dropdown trigger" at bounding box center [1364, 214] width 12 height 12
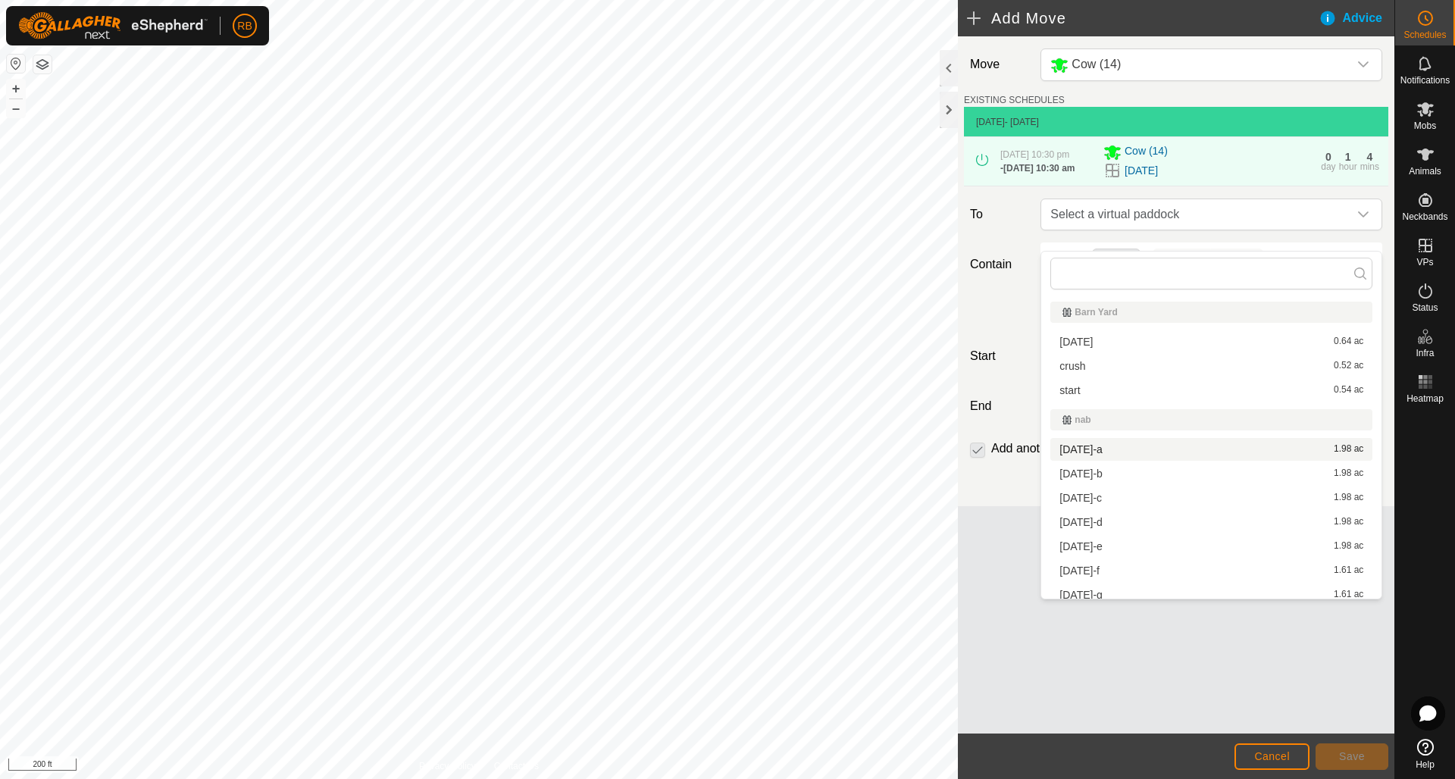
click at [1090, 450] on li "aug12-a 1.98 ac" at bounding box center [1212, 449] width 322 height 23
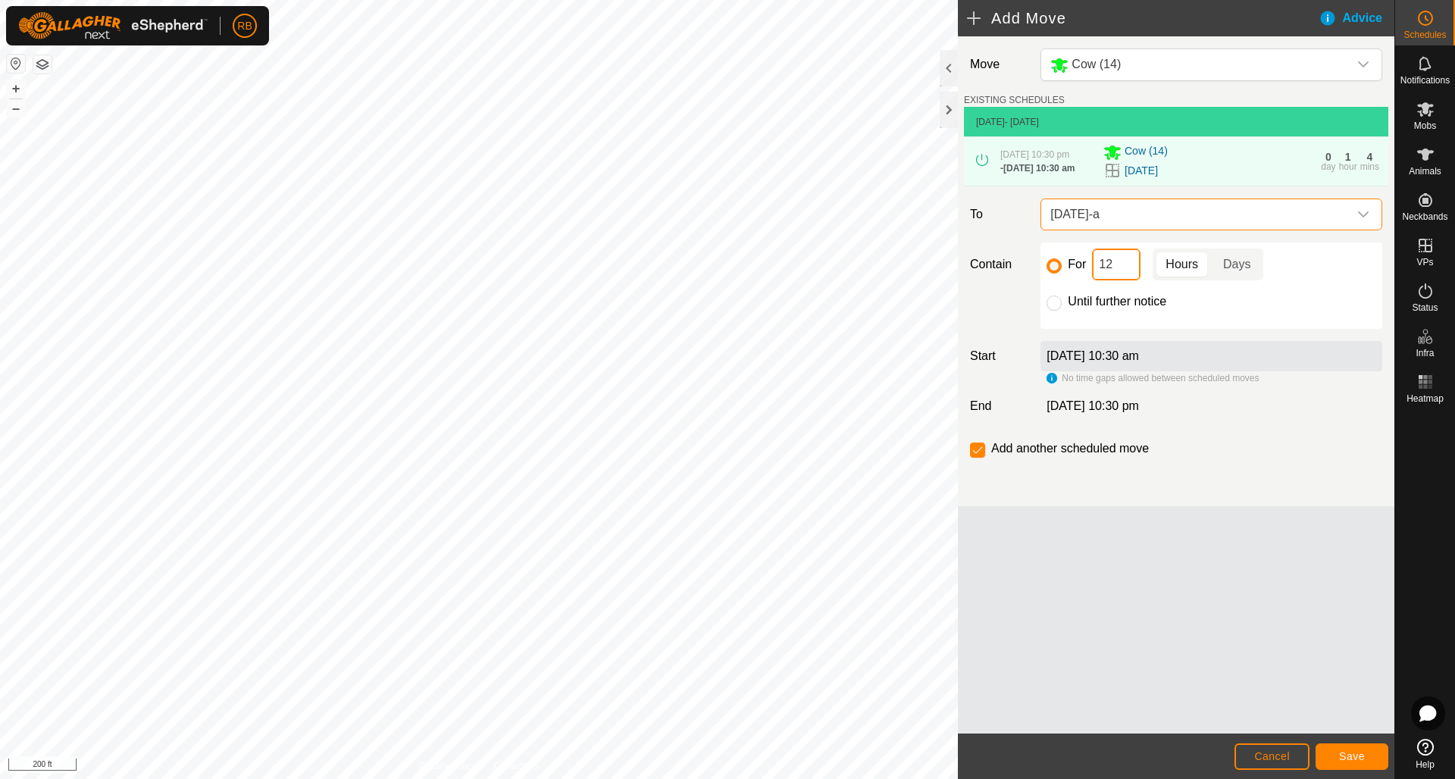
click at [1121, 280] on input "12" at bounding box center [1116, 265] width 49 height 32
type input "18"
click at [1364, 757] on span "Save" at bounding box center [1352, 756] width 26 height 12
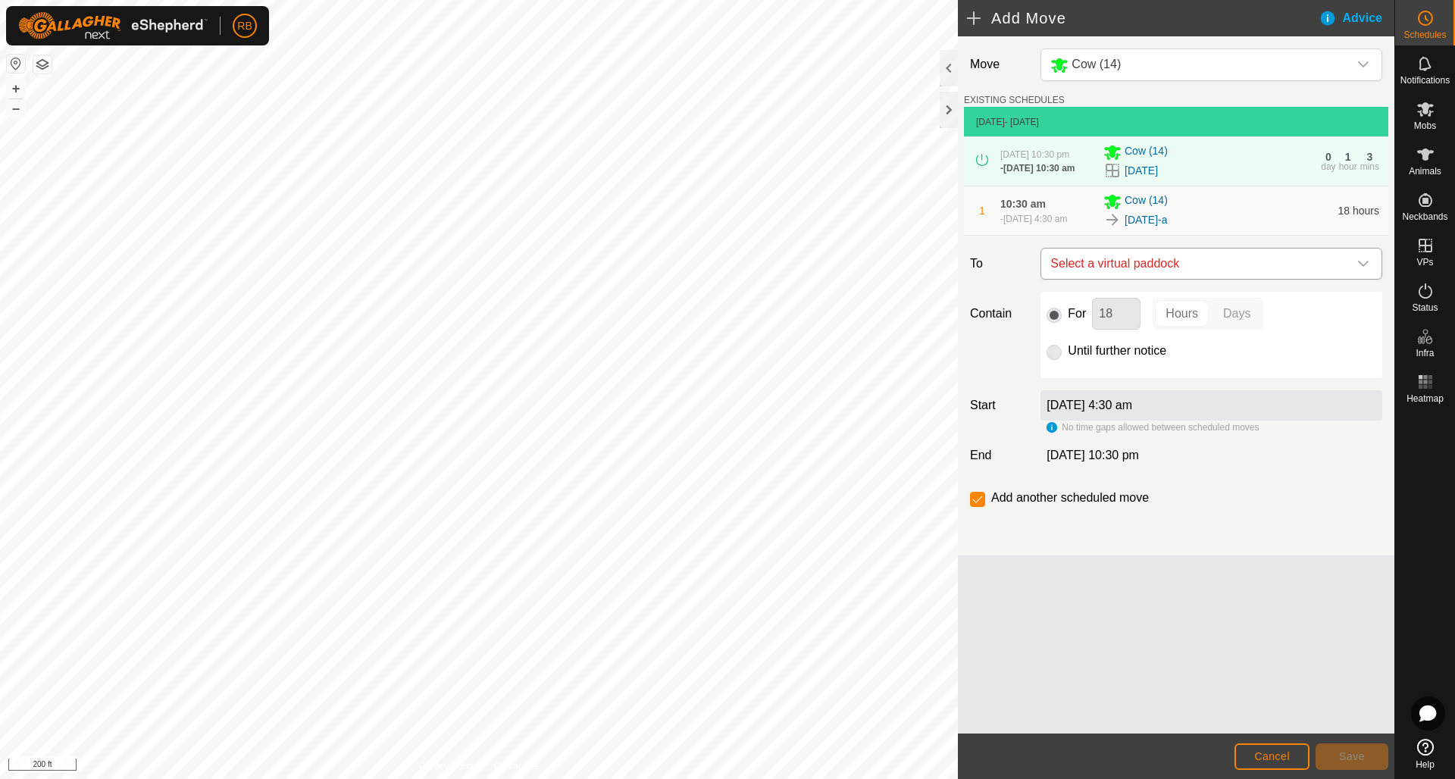
click at [1366, 270] on icon "dropdown trigger" at bounding box center [1364, 264] width 12 height 12
click at [1366, 267] on icon "dropdown trigger" at bounding box center [1363, 264] width 11 height 6
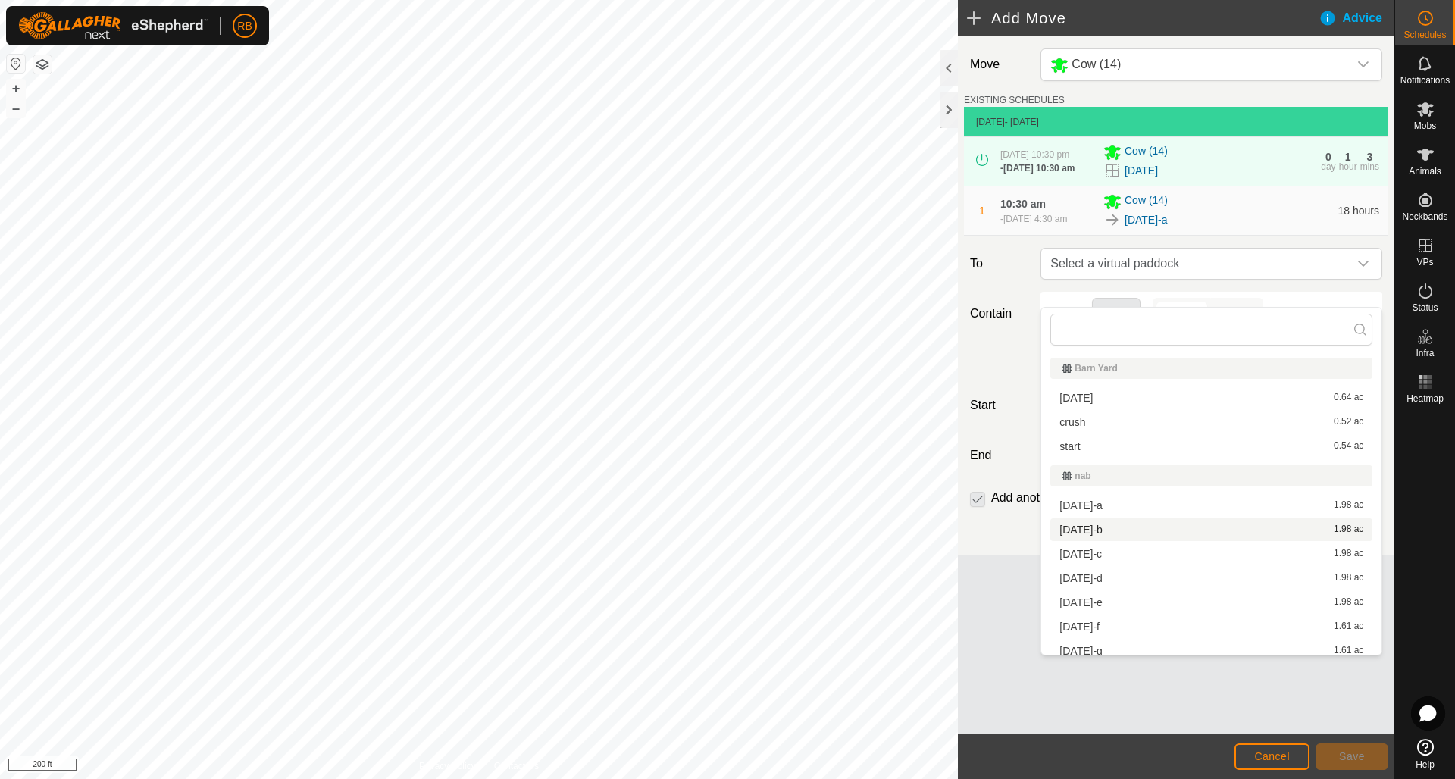
click at [1099, 528] on li "aug12-b 1.98 ac" at bounding box center [1212, 529] width 322 height 23
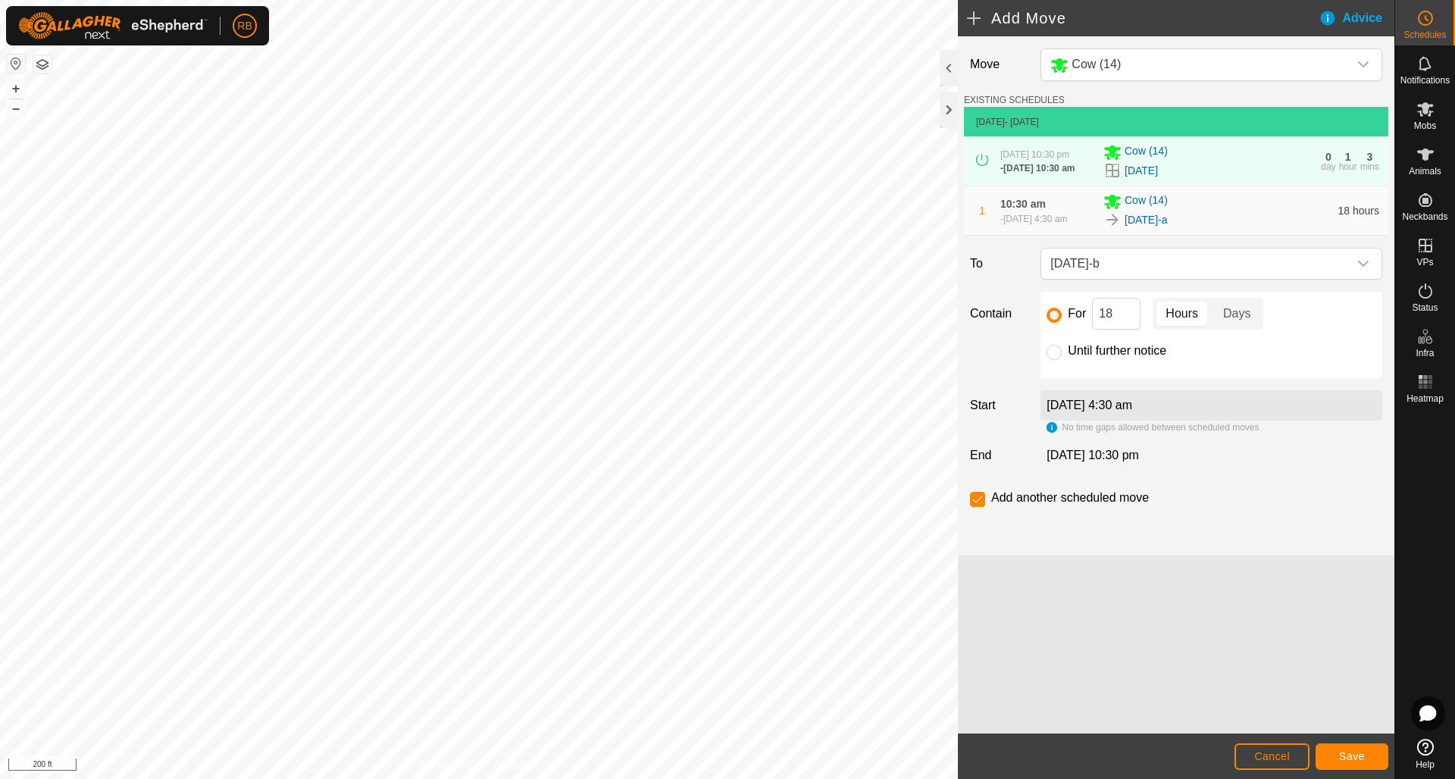
click at [1352, 760] on span "Save" at bounding box center [1352, 756] width 26 height 12
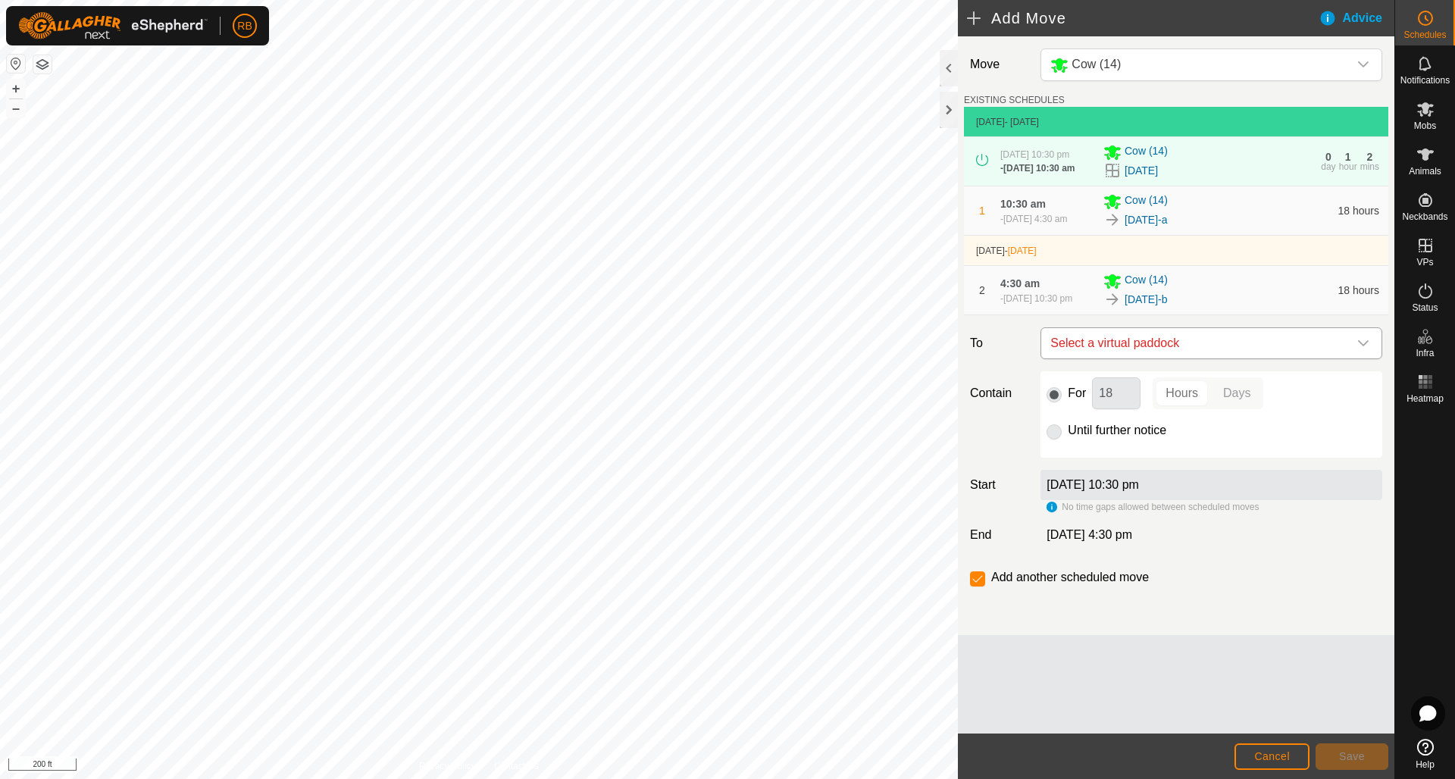
click at [1366, 349] on icon "dropdown trigger" at bounding box center [1364, 343] width 12 height 12
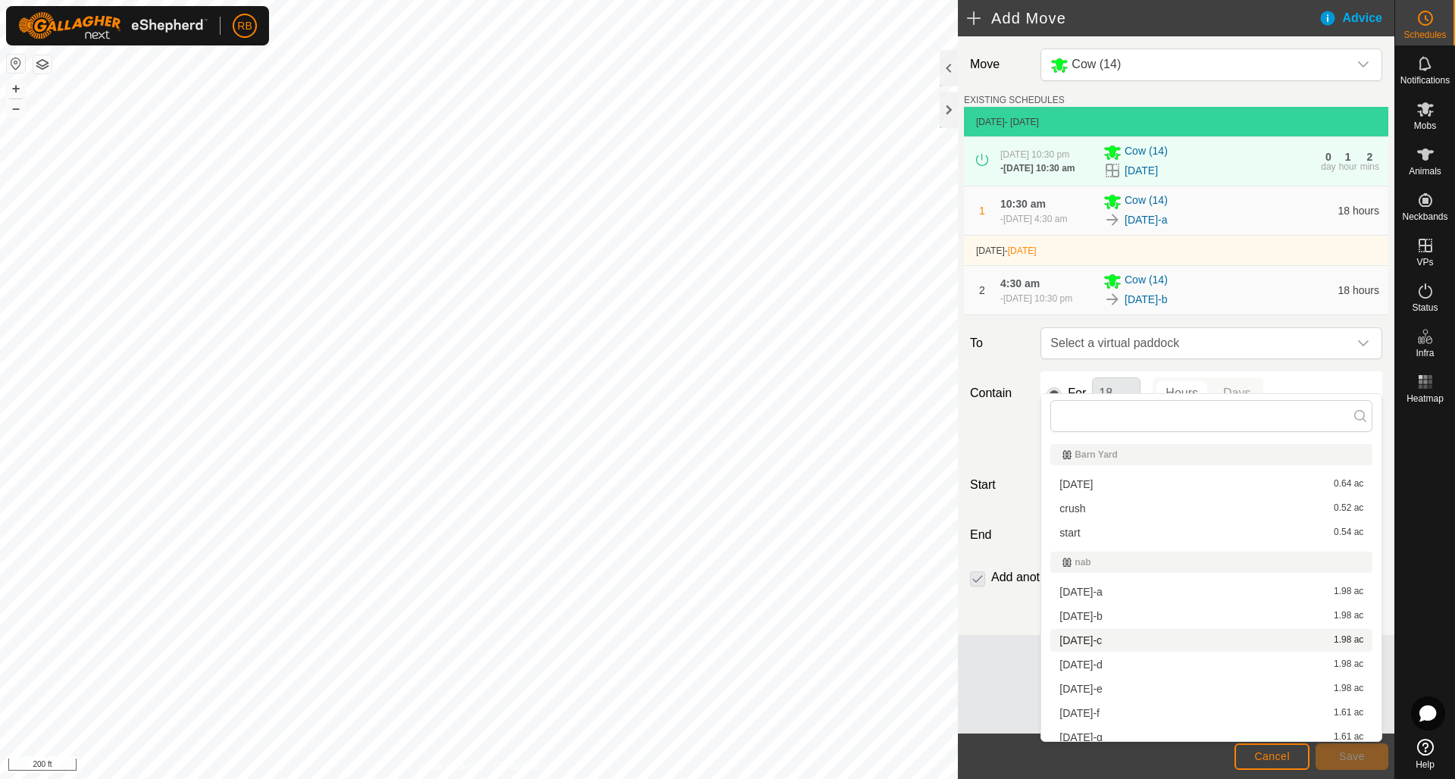
click at [1090, 640] on li "aug12-c 1.98 ac" at bounding box center [1212, 640] width 322 height 23
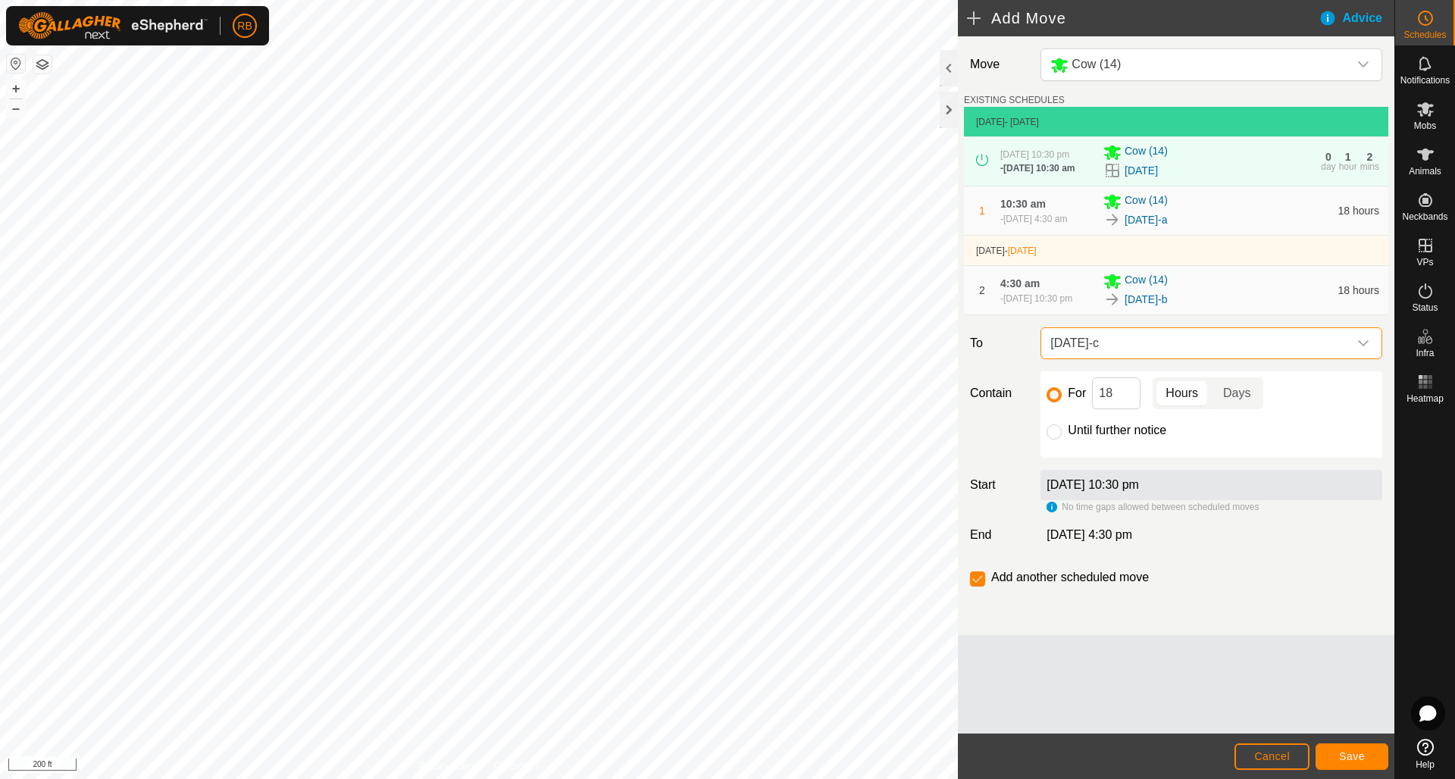
click at [1363, 758] on span "Save" at bounding box center [1352, 756] width 26 height 12
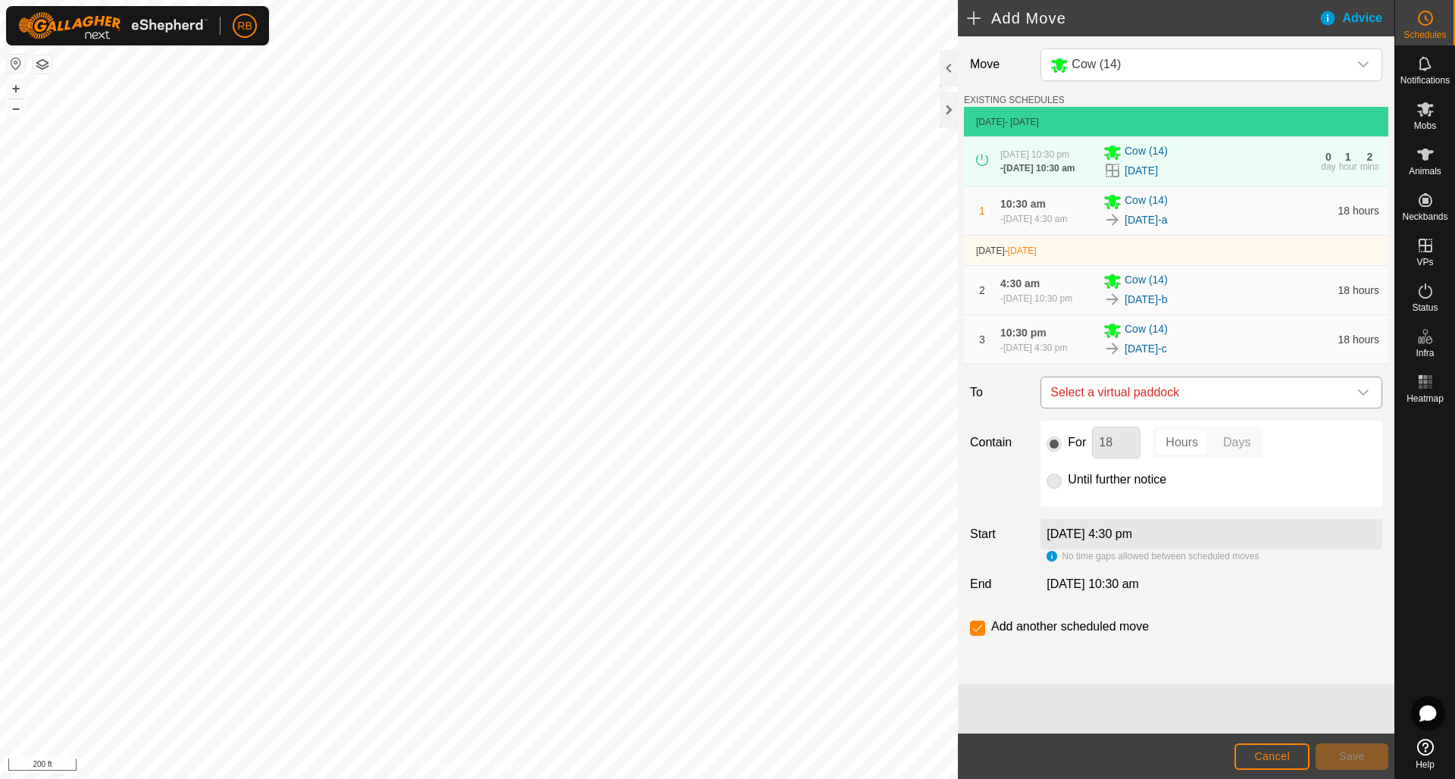
click at [1364, 399] on icon "dropdown trigger" at bounding box center [1364, 393] width 12 height 12
click at [1365, 399] on icon "dropdown trigger" at bounding box center [1364, 393] width 12 height 12
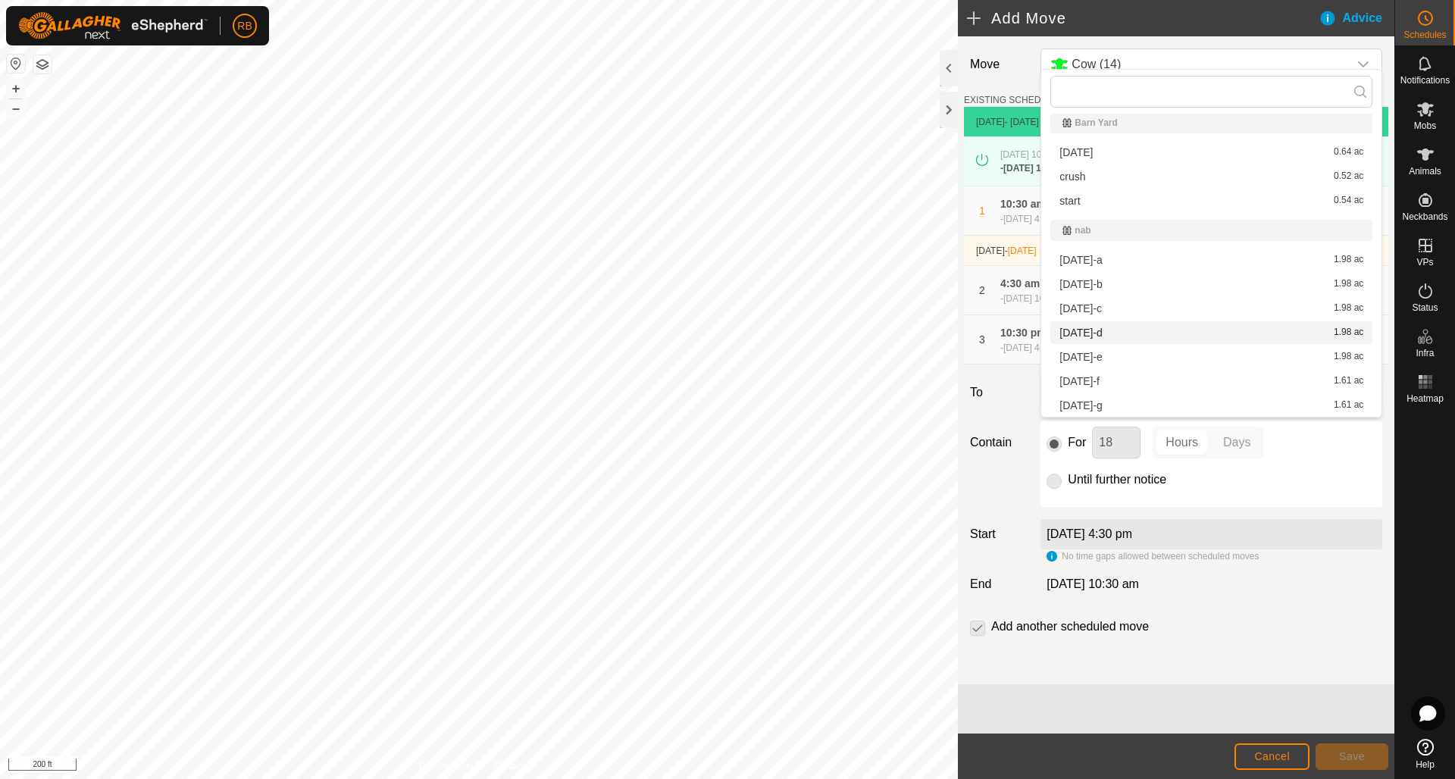
scroll to position [7, 0]
click at [1074, 331] on li "aug12-d 1.98 ac" at bounding box center [1212, 333] width 322 height 23
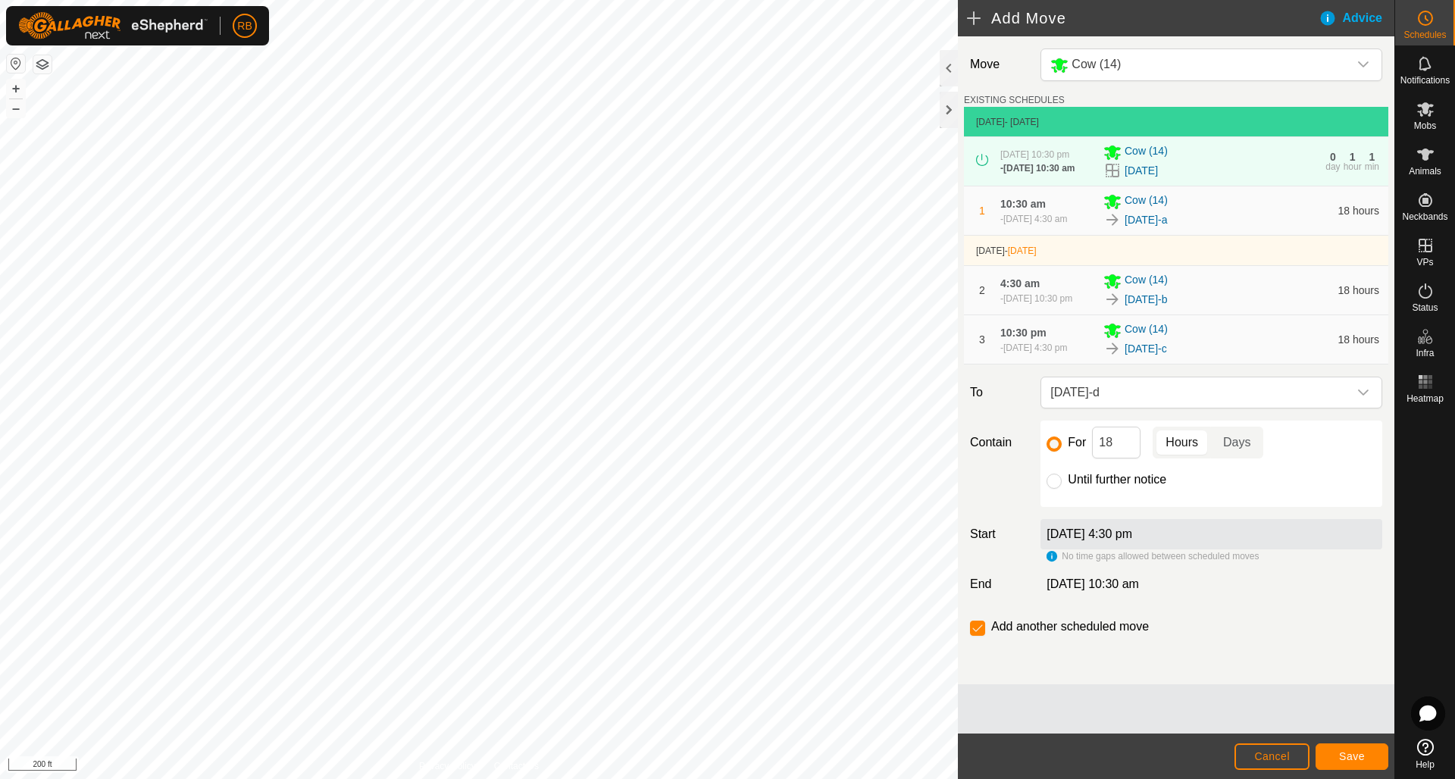
click at [1360, 758] on span "Save" at bounding box center [1352, 756] width 26 height 12
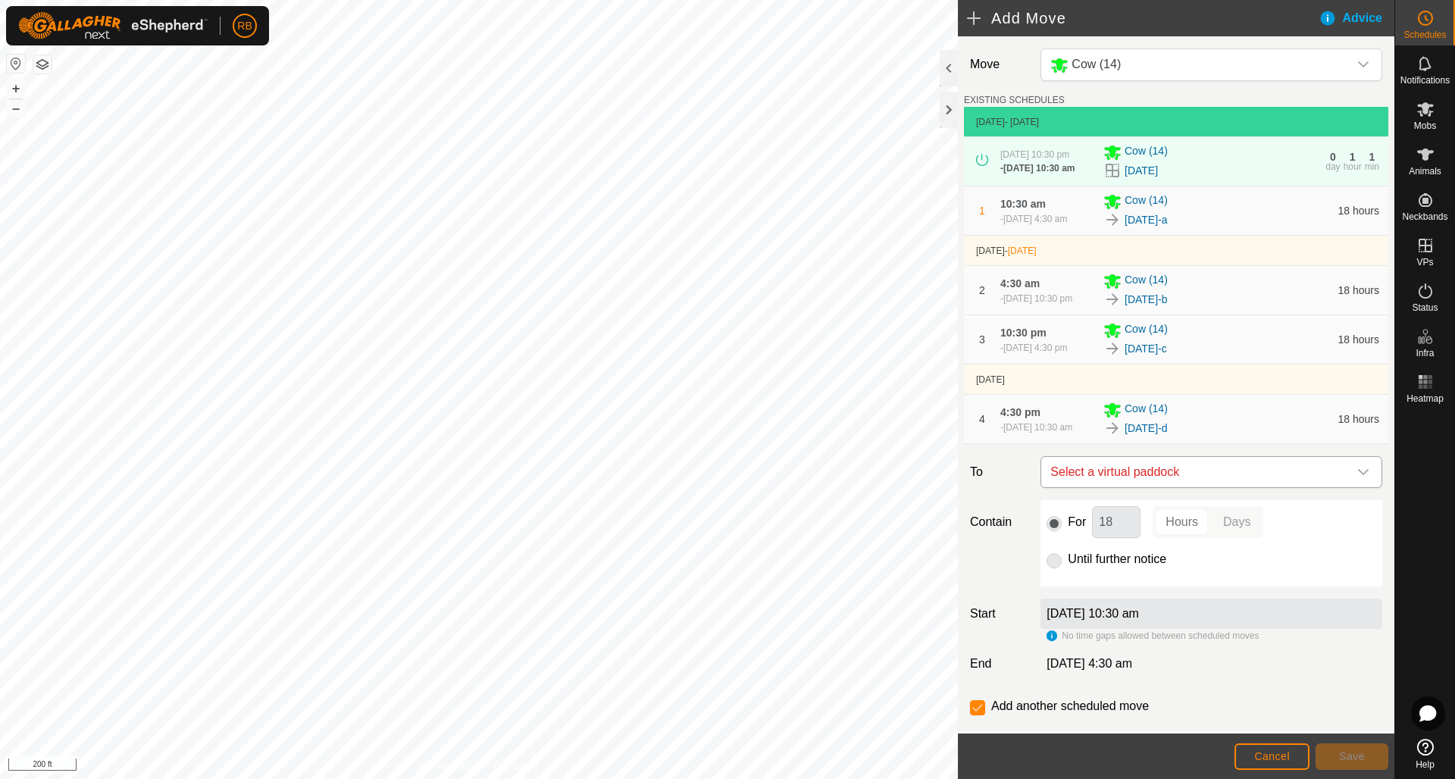
click at [1364, 475] on icon "dropdown trigger" at bounding box center [1363, 472] width 11 height 6
click at [1364, 478] on icon "dropdown trigger" at bounding box center [1364, 472] width 12 height 12
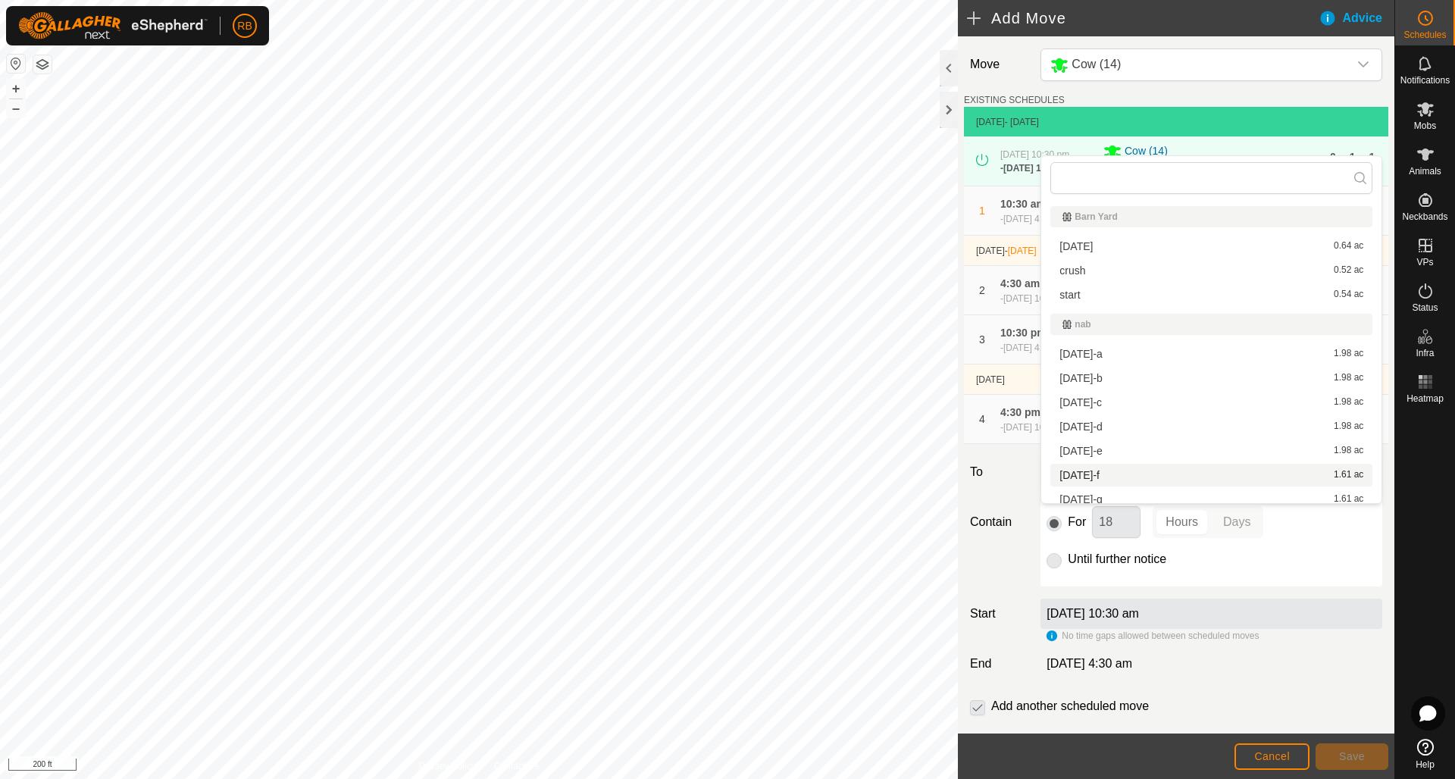
scroll to position [8, 0]
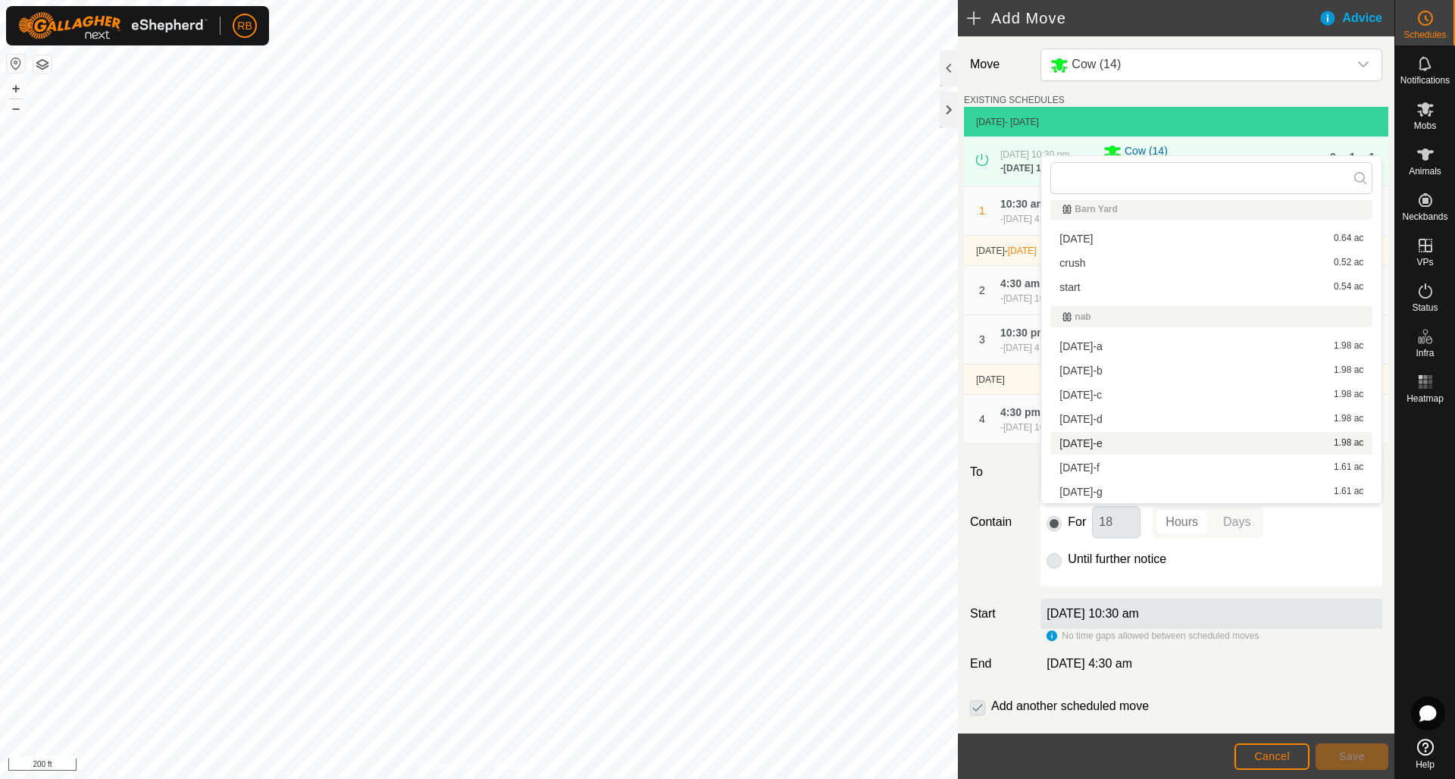
click at [1084, 441] on li "aug12-e 1.98 ac" at bounding box center [1212, 443] width 322 height 23
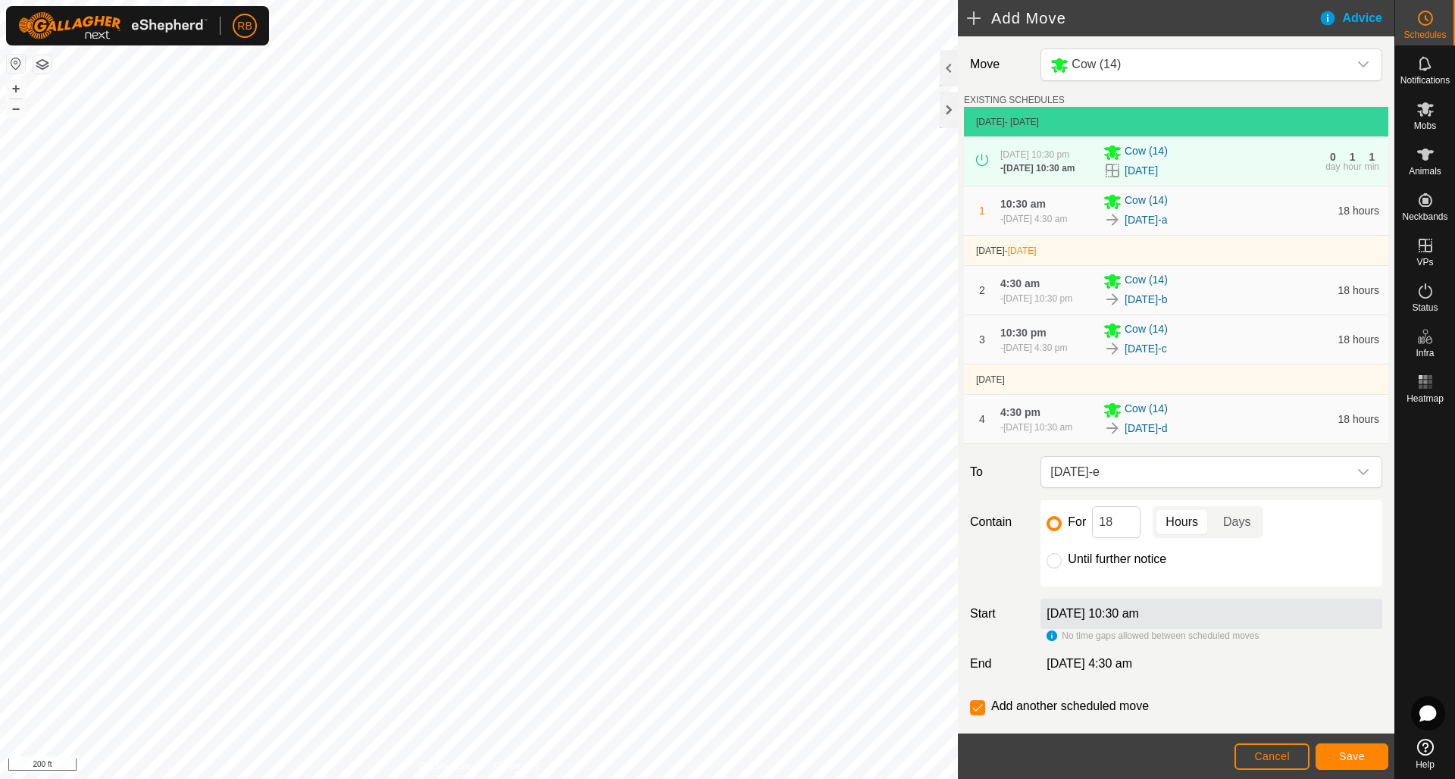
click at [1353, 752] on span "Save" at bounding box center [1352, 756] width 26 height 12
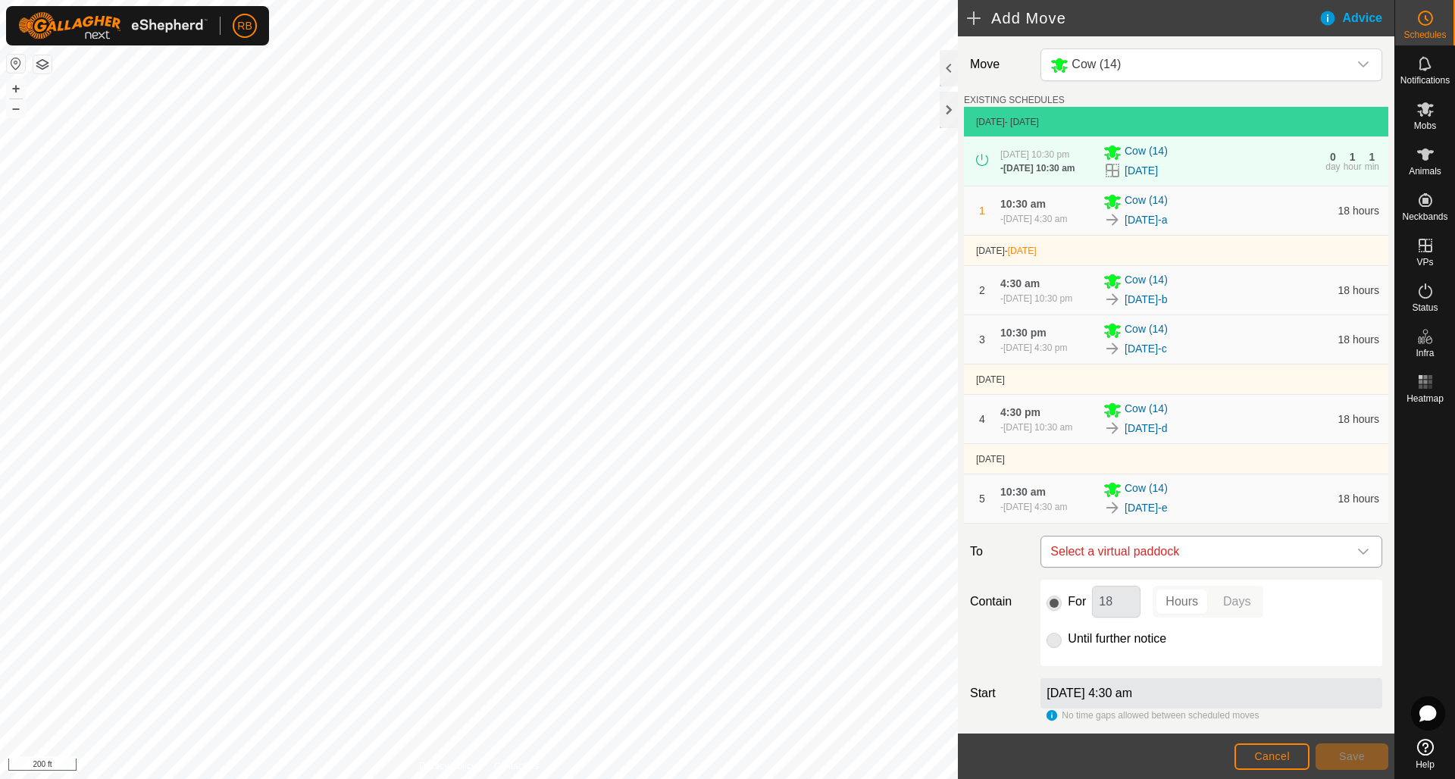
click at [1366, 558] on icon "dropdown trigger" at bounding box center [1364, 552] width 12 height 12
click at [1363, 558] on icon "dropdown trigger" at bounding box center [1364, 552] width 12 height 12
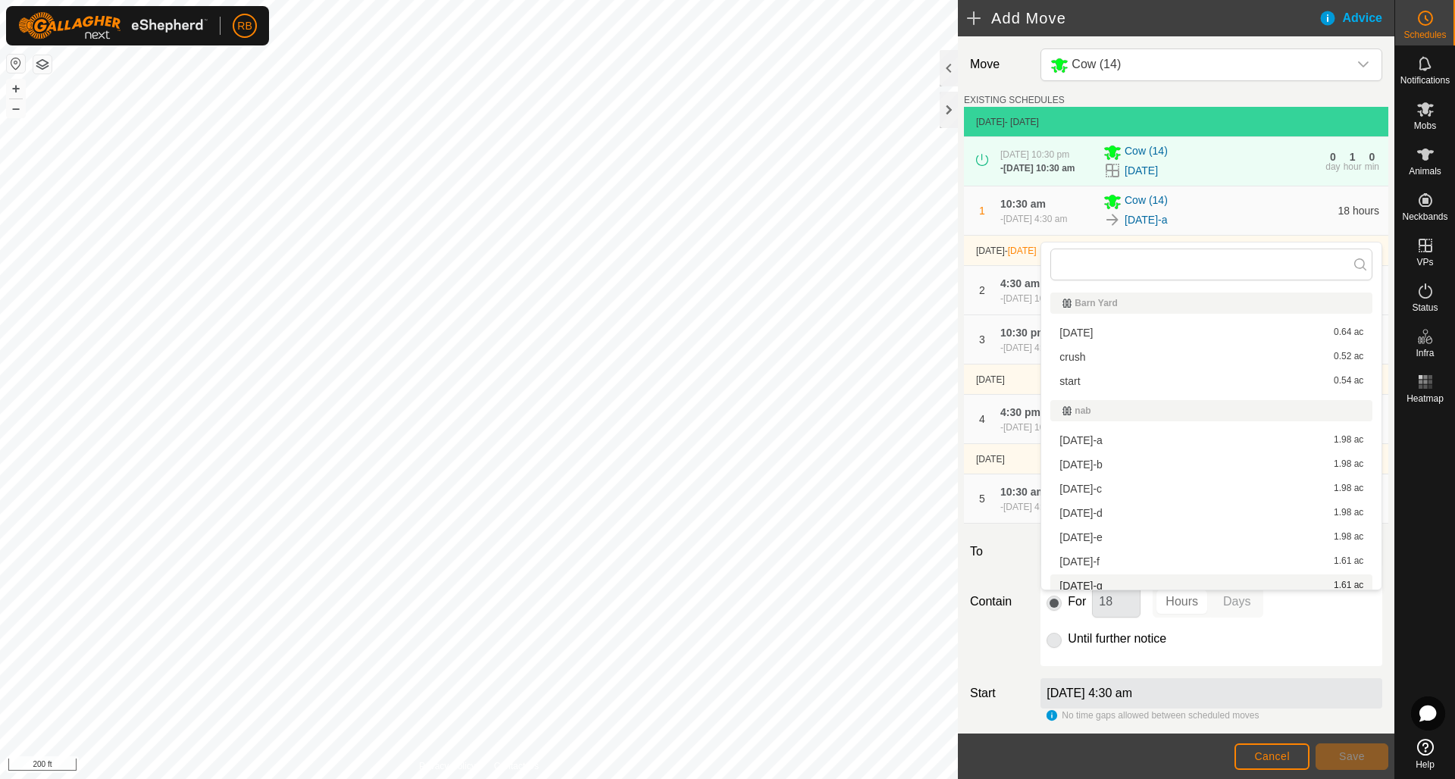
scroll to position [8, 0]
click at [1084, 554] on li "aug12-f 1.61 ac" at bounding box center [1212, 554] width 322 height 23
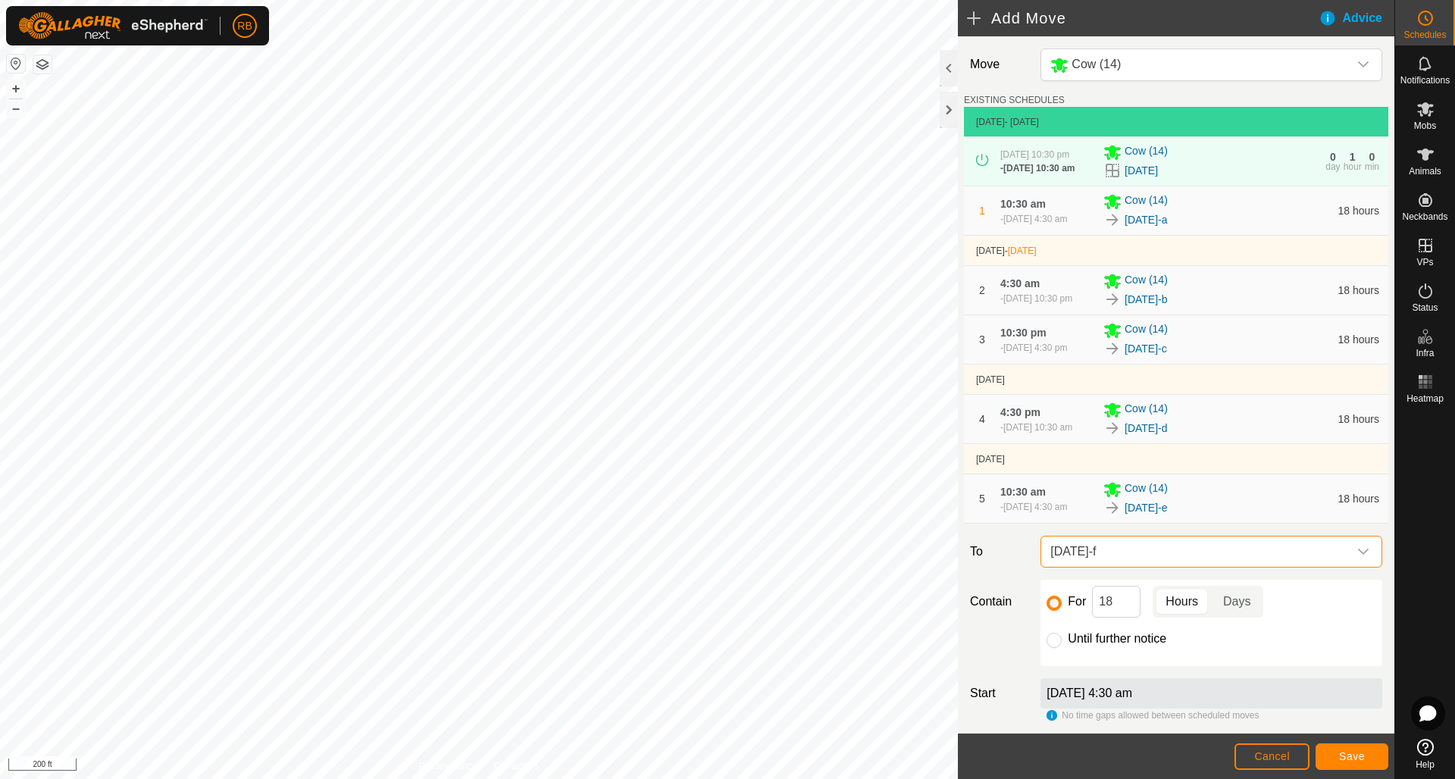
click at [1362, 757] on span "Save" at bounding box center [1352, 756] width 26 height 12
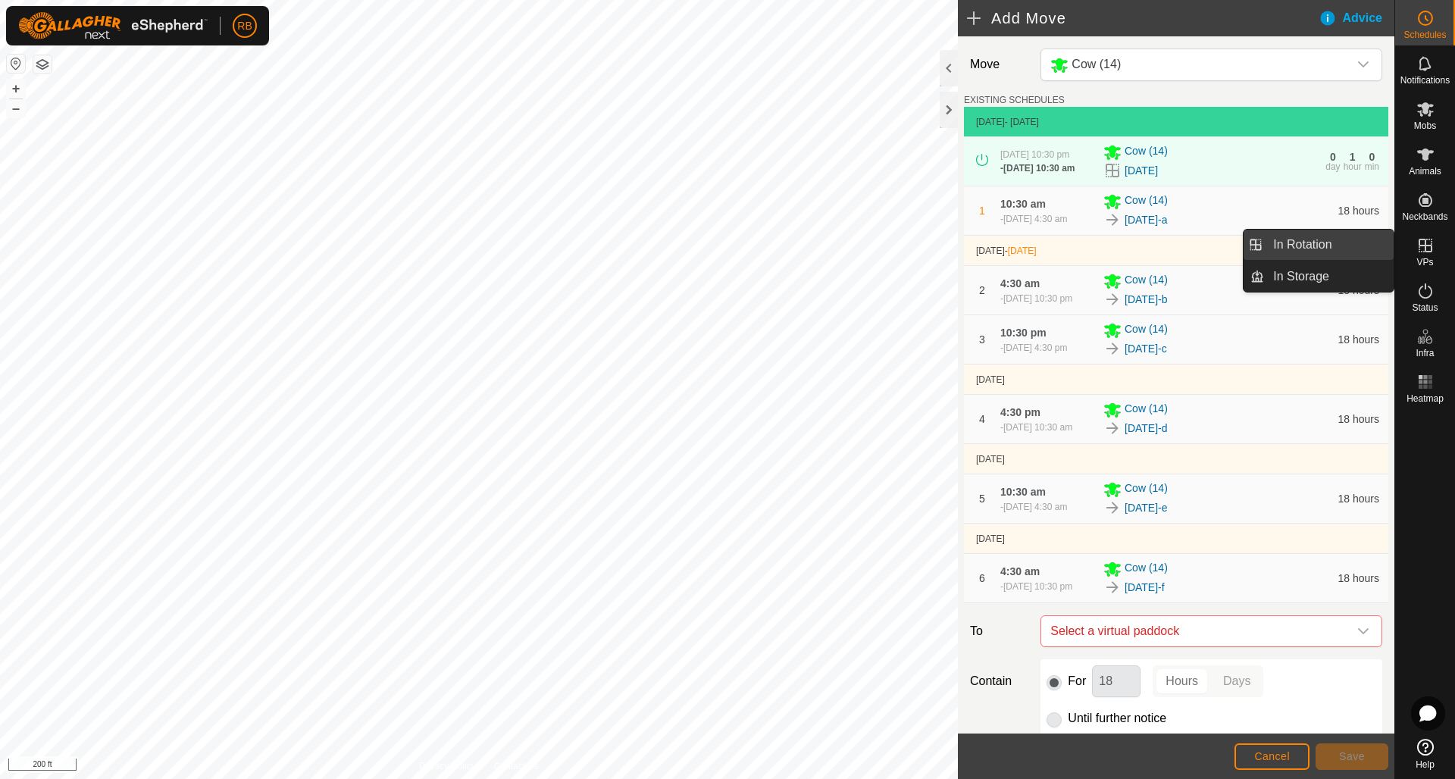
click at [1329, 248] on link "In Rotation" at bounding box center [1329, 245] width 130 height 30
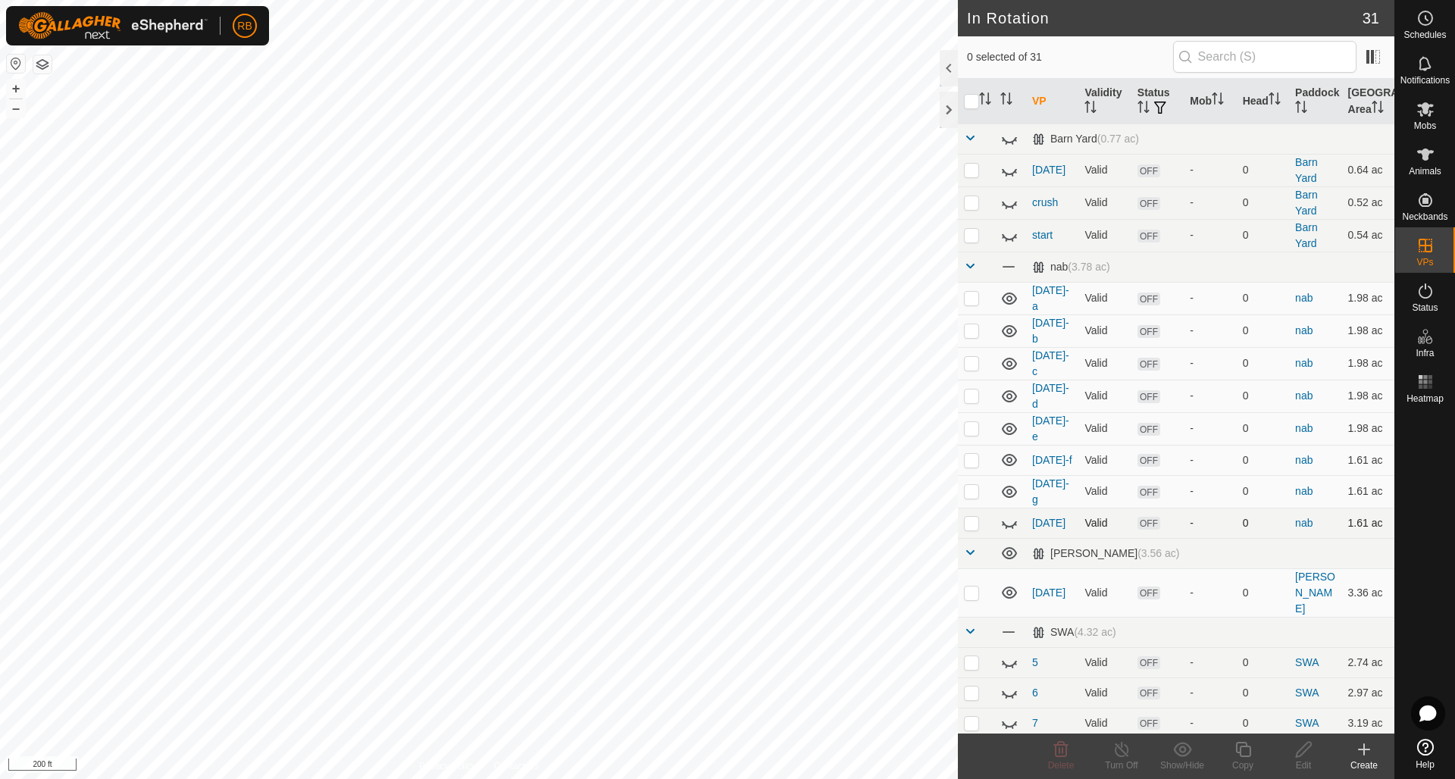
click at [1008, 514] on icon at bounding box center [1010, 523] width 18 height 18
click at [1424, 160] on icon at bounding box center [1426, 155] width 18 height 18
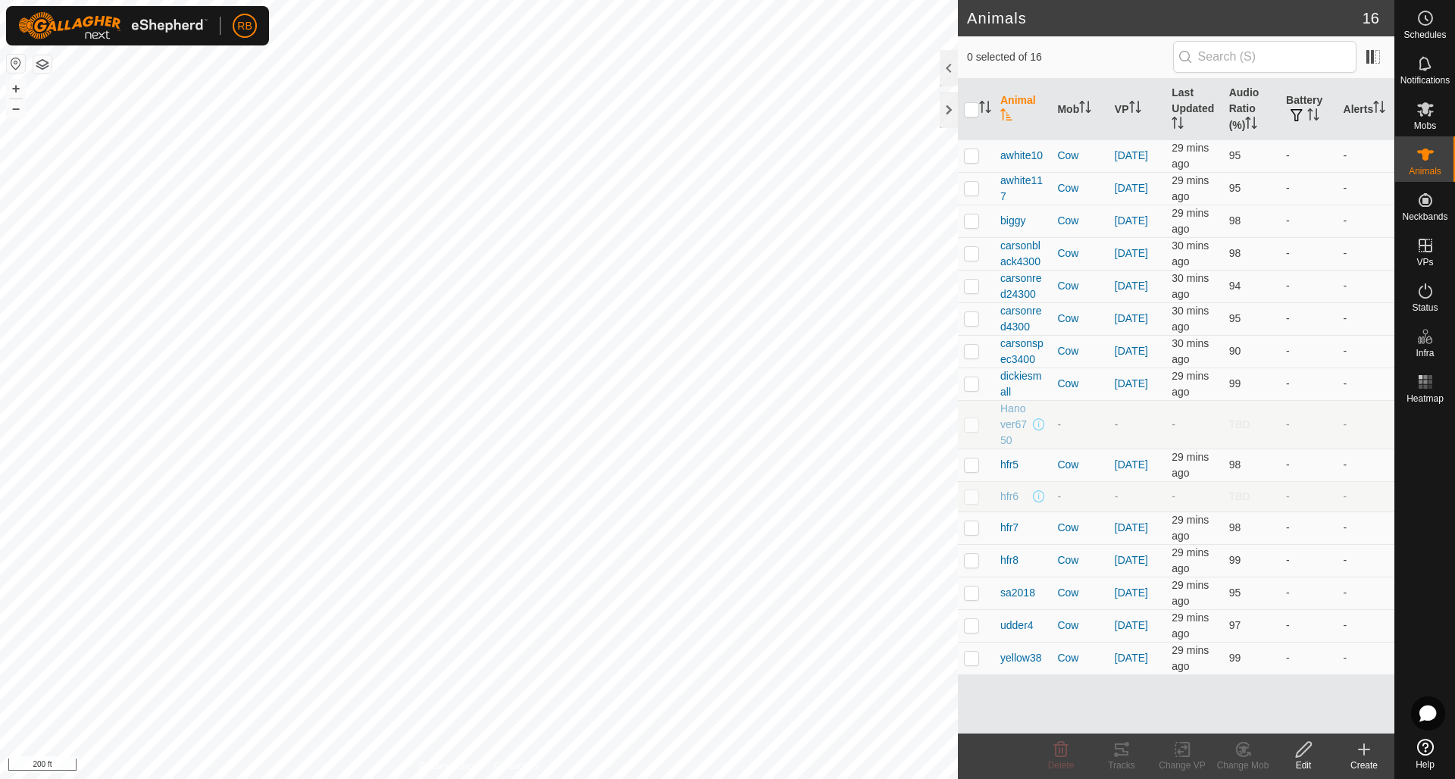
click at [973, 427] on p-checkbox at bounding box center [971, 424] width 15 height 12
checkbox input "false"
click at [1427, 20] on icon at bounding box center [1427, 18] width 2 height 5
